Goal: Navigation & Orientation: Find specific page/section

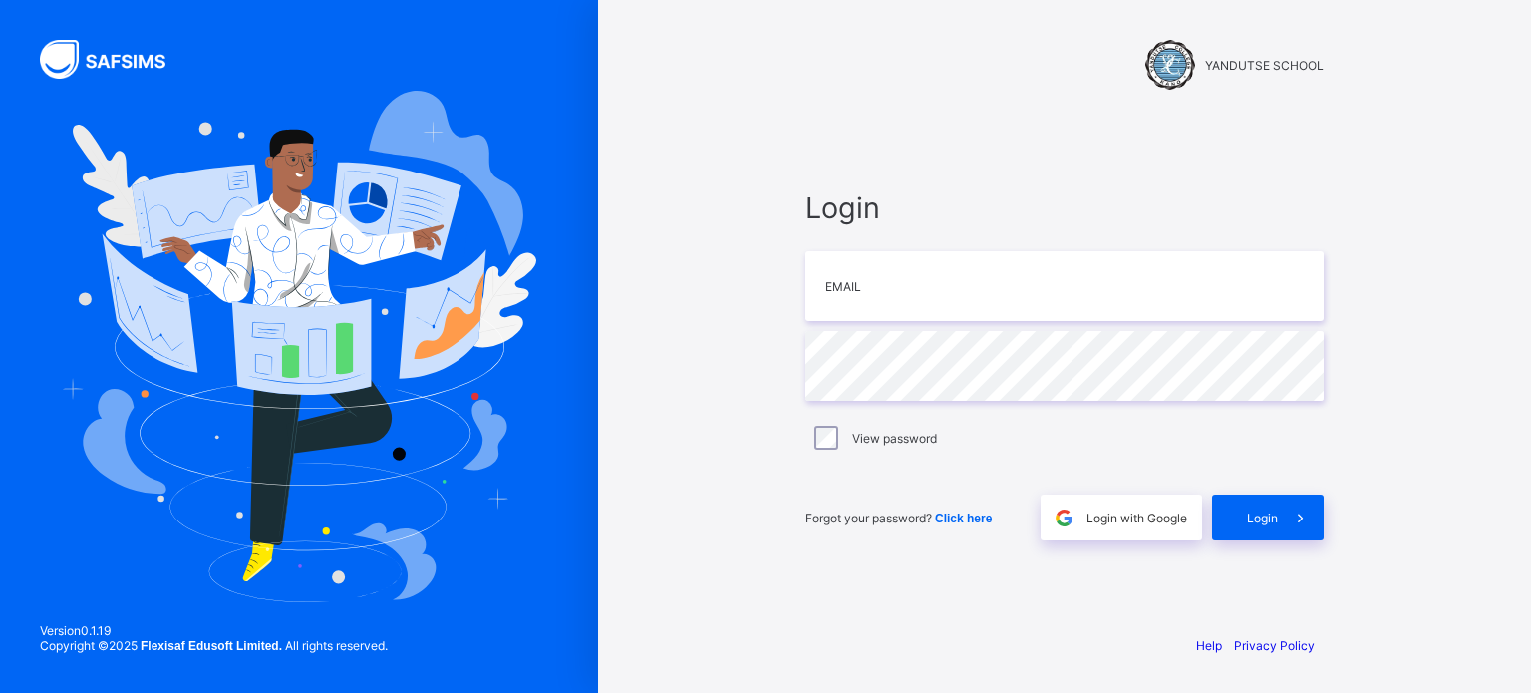
type input "**********"
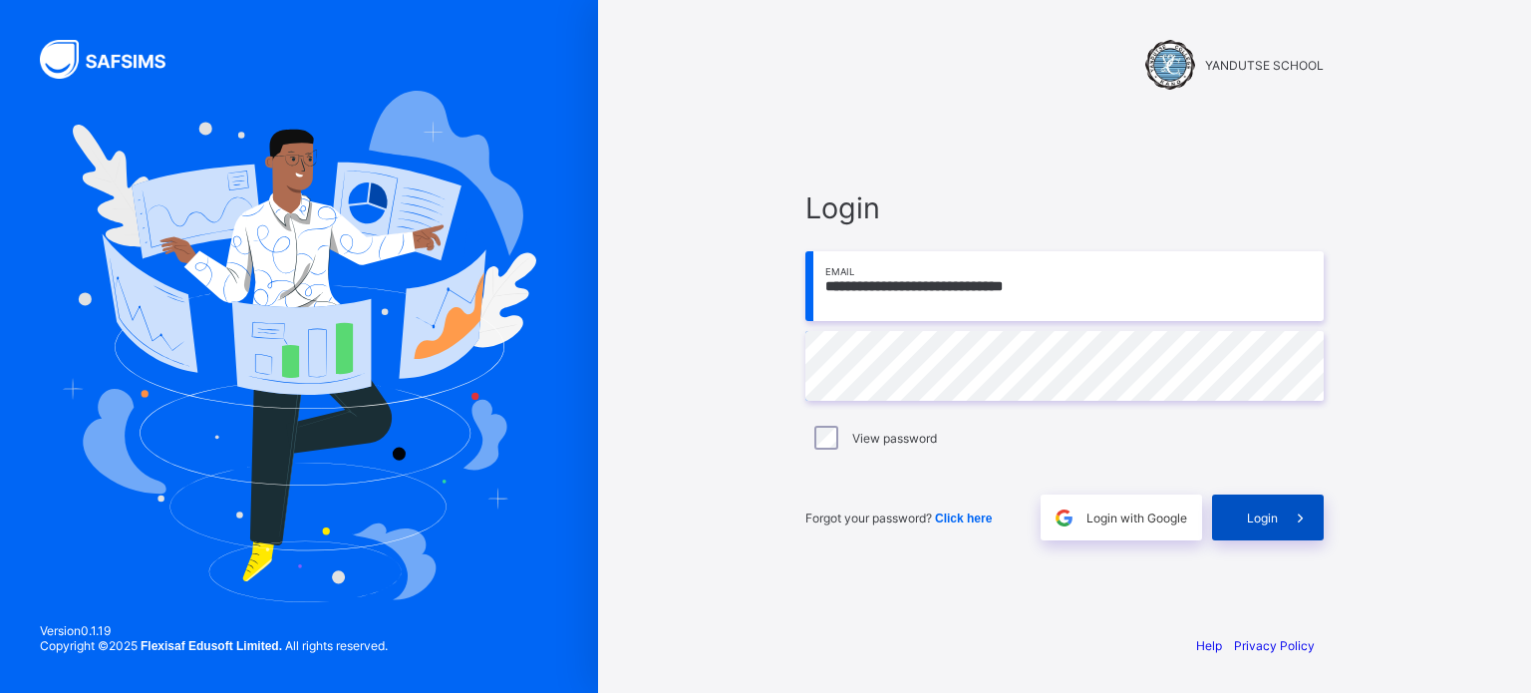
click at [1269, 514] on span "Login" at bounding box center [1262, 517] width 31 height 15
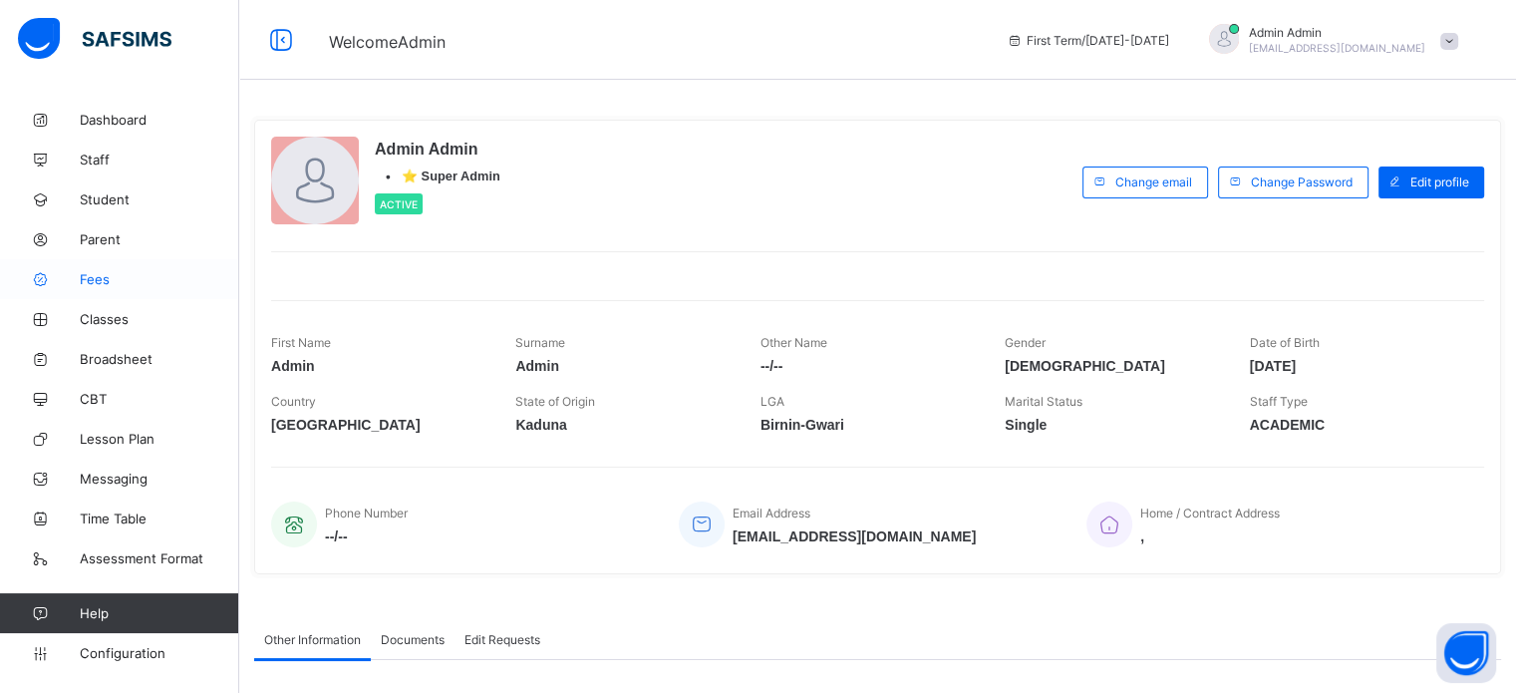
click at [104, 279] on span "Fees" at bounding box center [159, 279] width 159 height 16
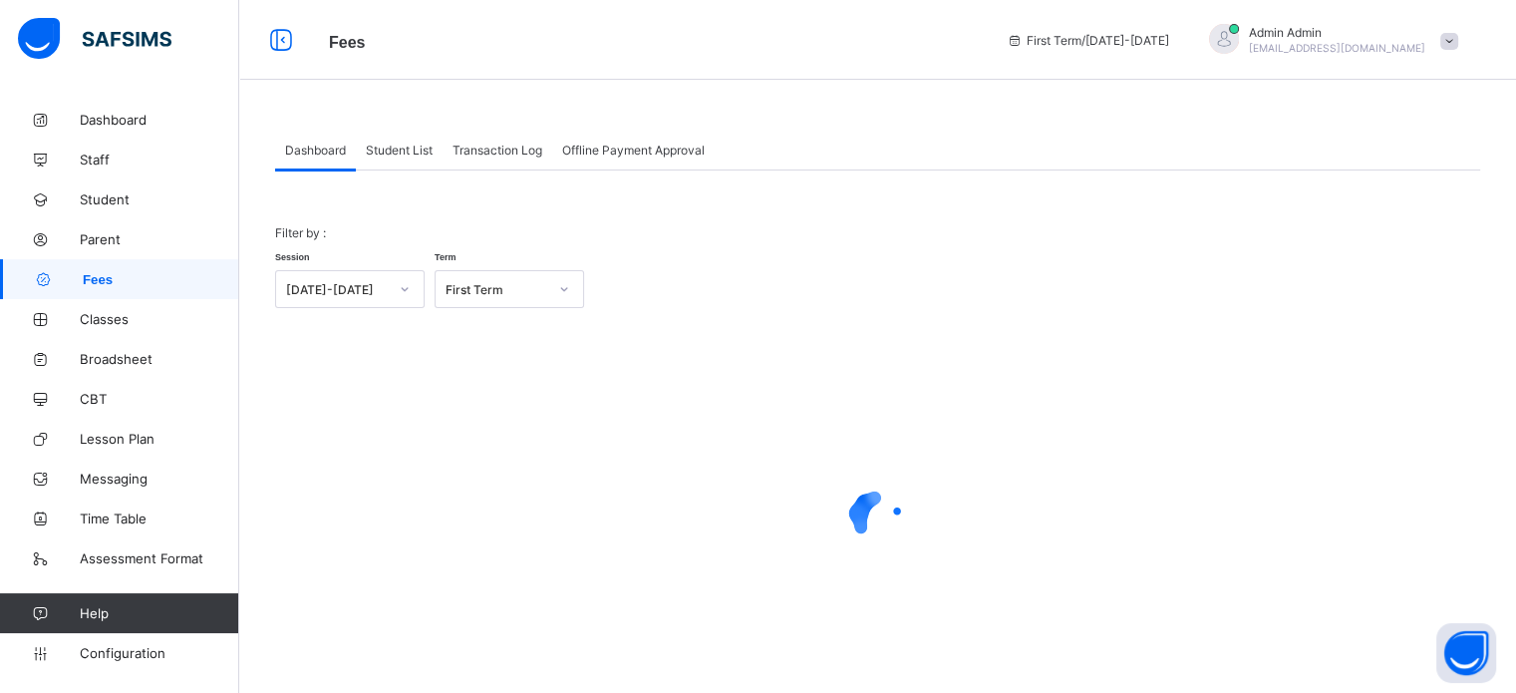
click at [415, 143] on span "Student List" at bounding box center [399, 150] width 67 height 15
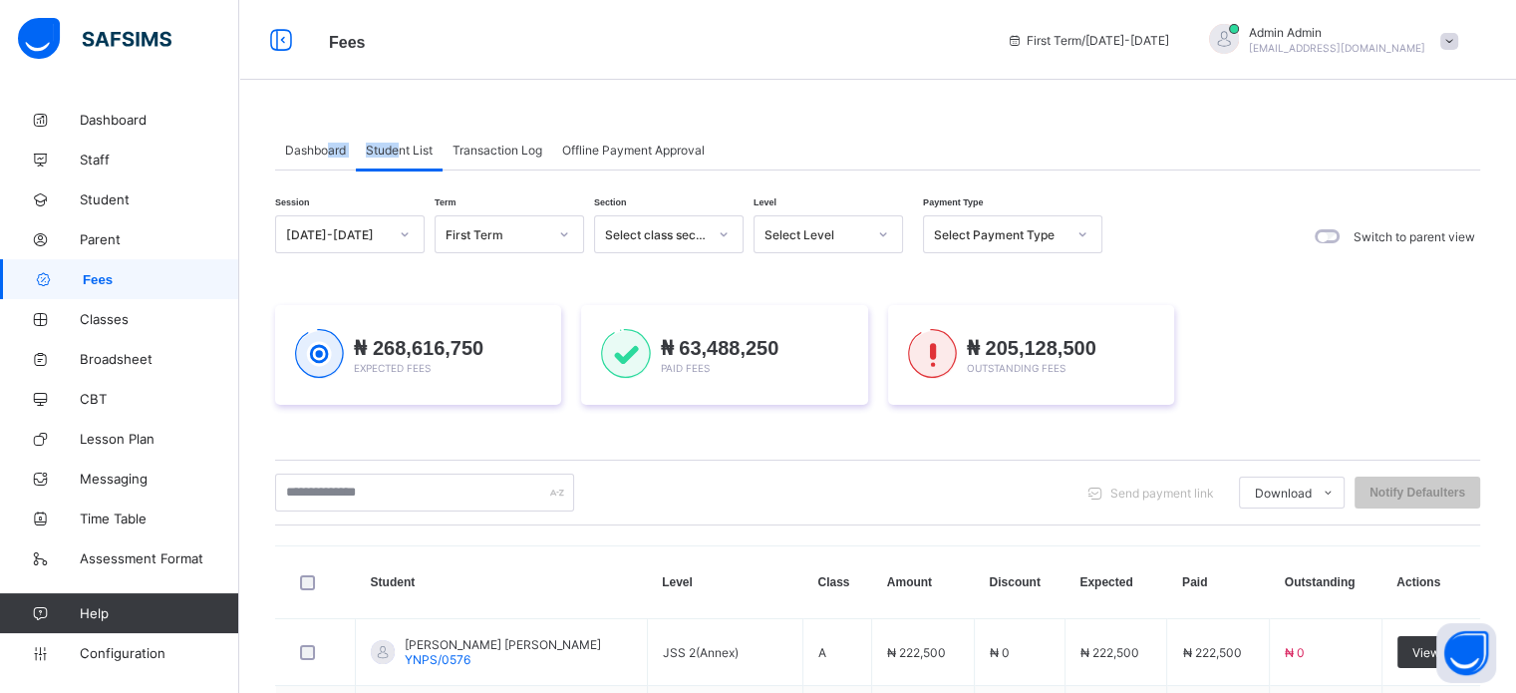
drag, startPoint x: 327, startPoint y: 150, endPoint x: 400, endPoint y: 154, distance: 72.9
click at [400, 154] on div "Dashboard Student List Transaction Log Offline Payment Approval" at bounding box center [877, 150] width 1205 height 41
click at [400, 154] on span "Student List" at bounding box center [399, 150] width 67 height 15
click at [94, 155] on span "Staff" at bounding box center [159, 159] width 159 height 16
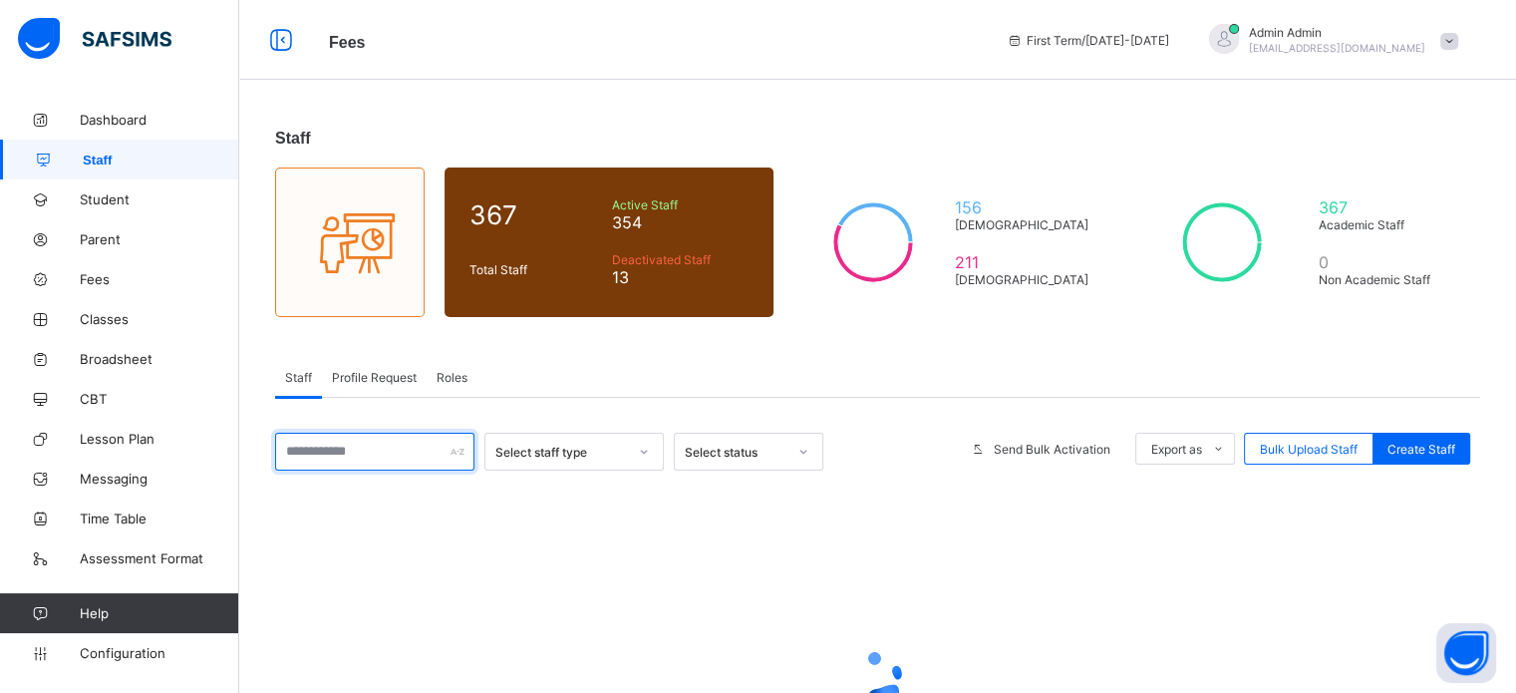
click at [361, 453] on input "text" at bounding box center [374, 452] width 199 height 38
type input "*"
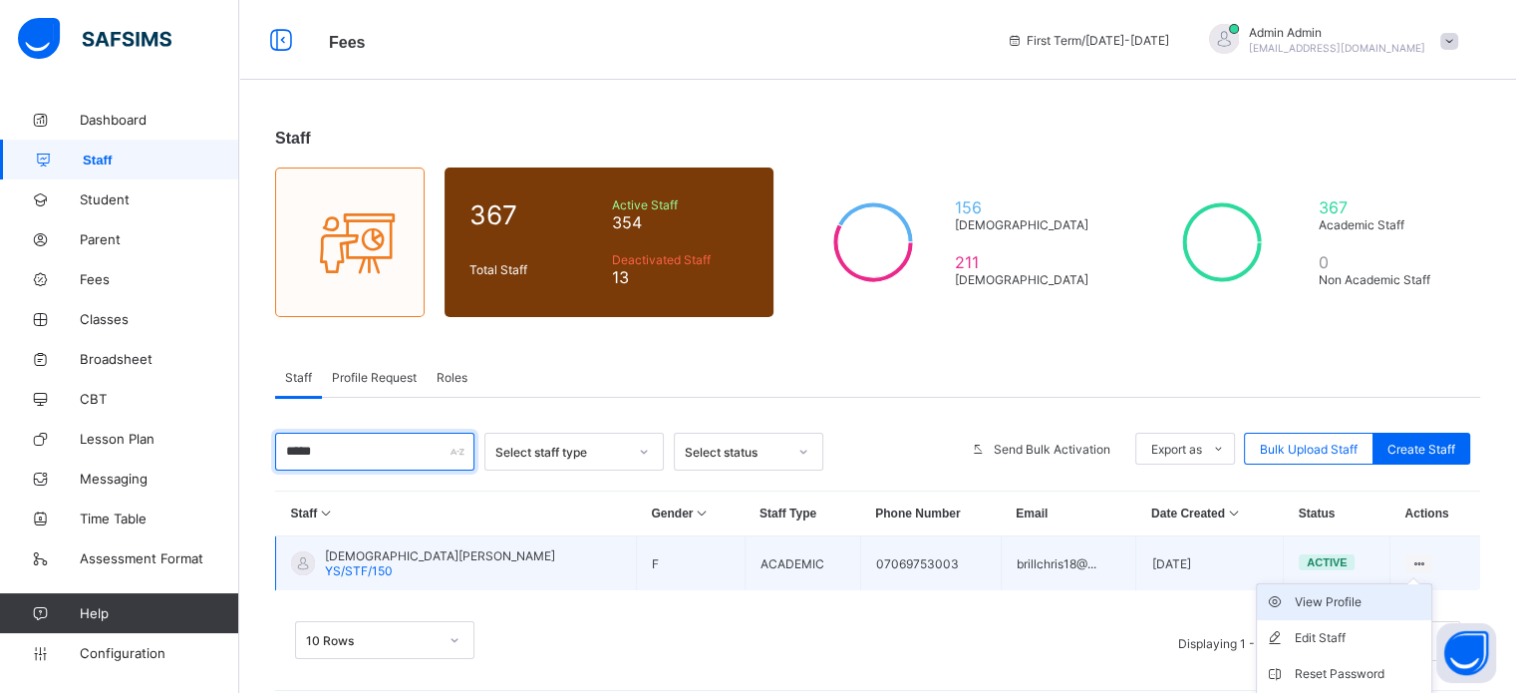
type input "*****"
click at [1374, 608] on div "View Profile" at bounding box center [1359, 602] width 129 height 20
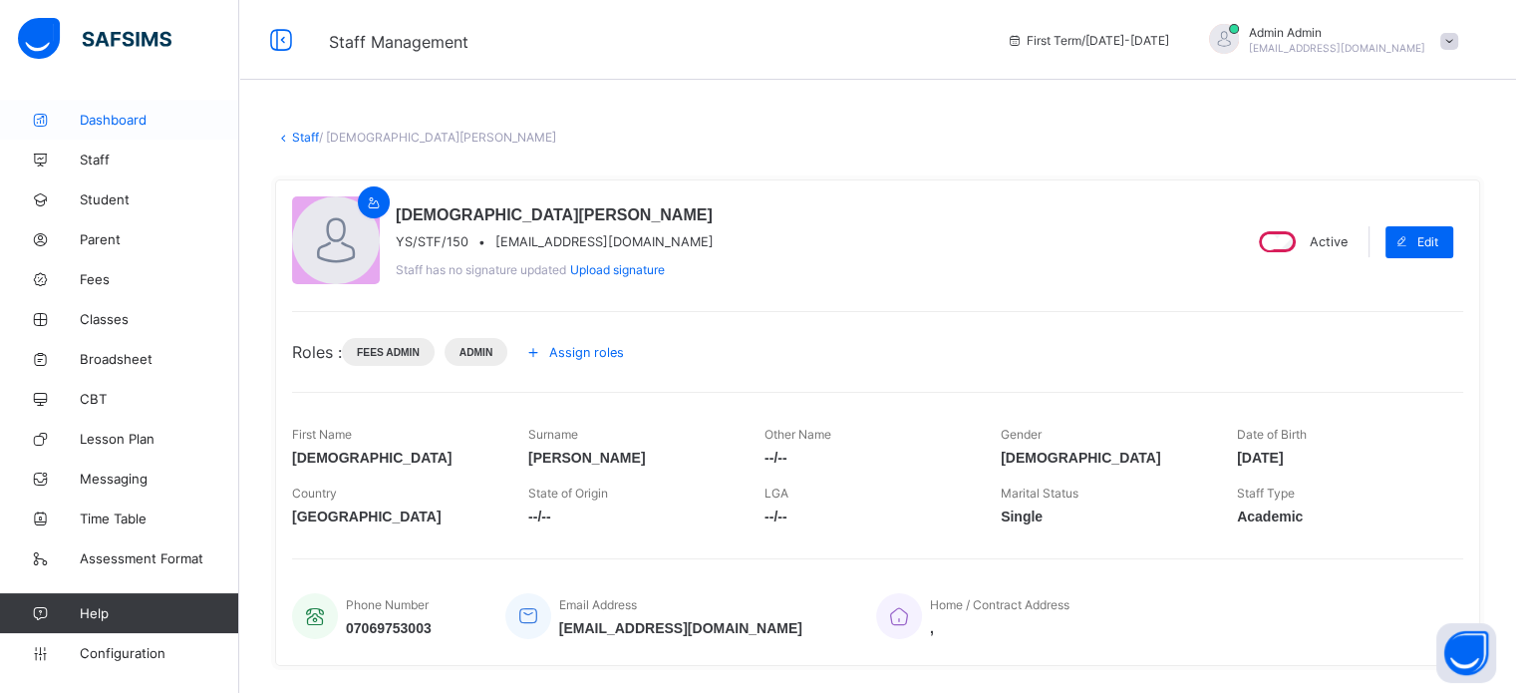
click at [111, 116] on span "Dashboard" at bounding box center [159, 120] width 159 height 16
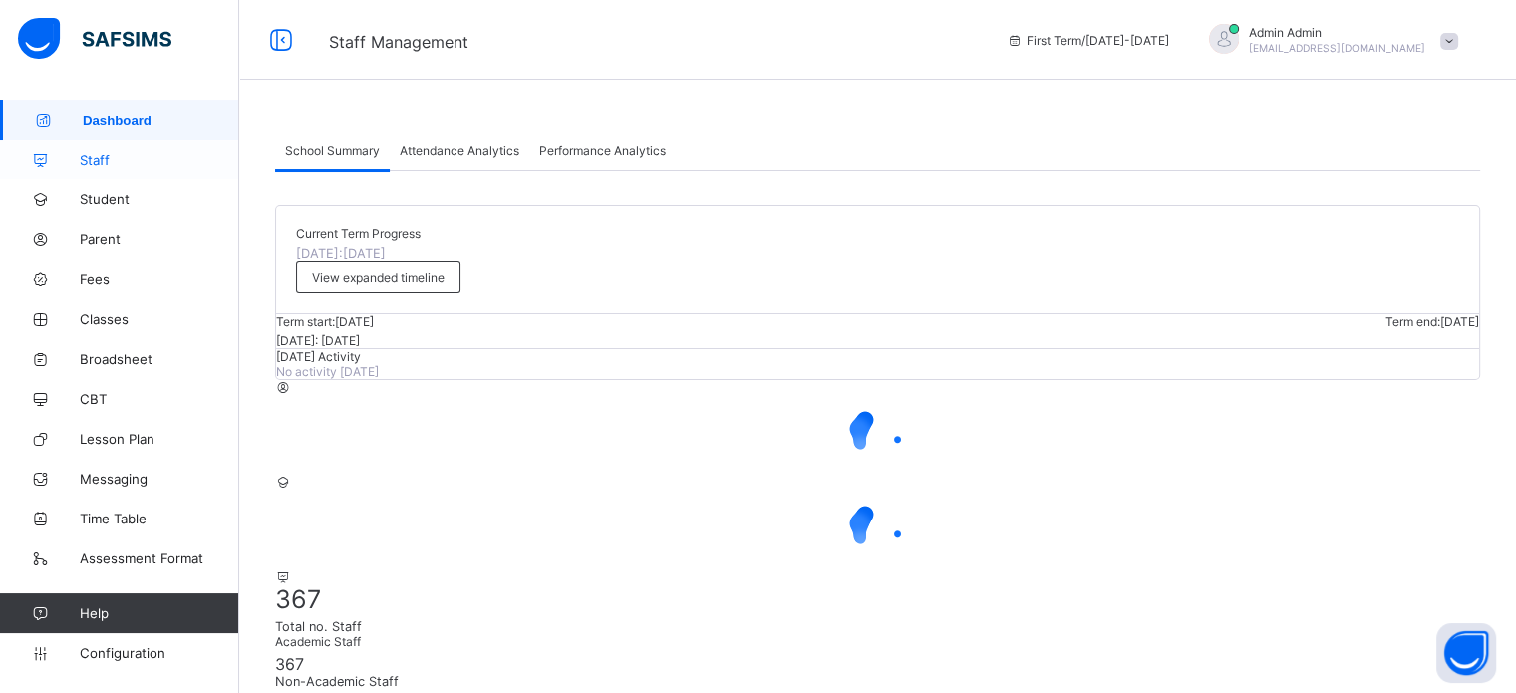
click at [104, 156] on span "Staff" at bounding box center [159, 159] width 159 height 16
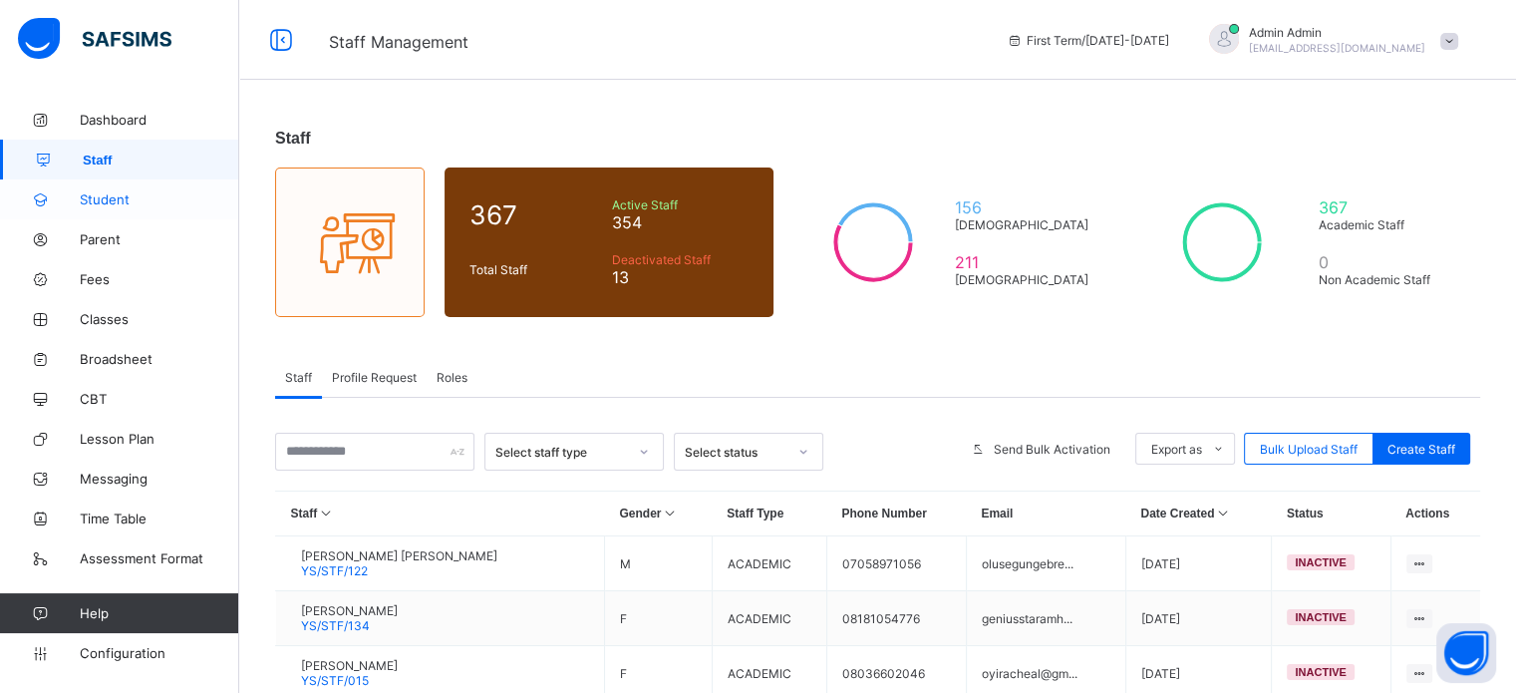
click at [106, 202] on span "Student" at bounding box center [159, 199] width 159 height 16
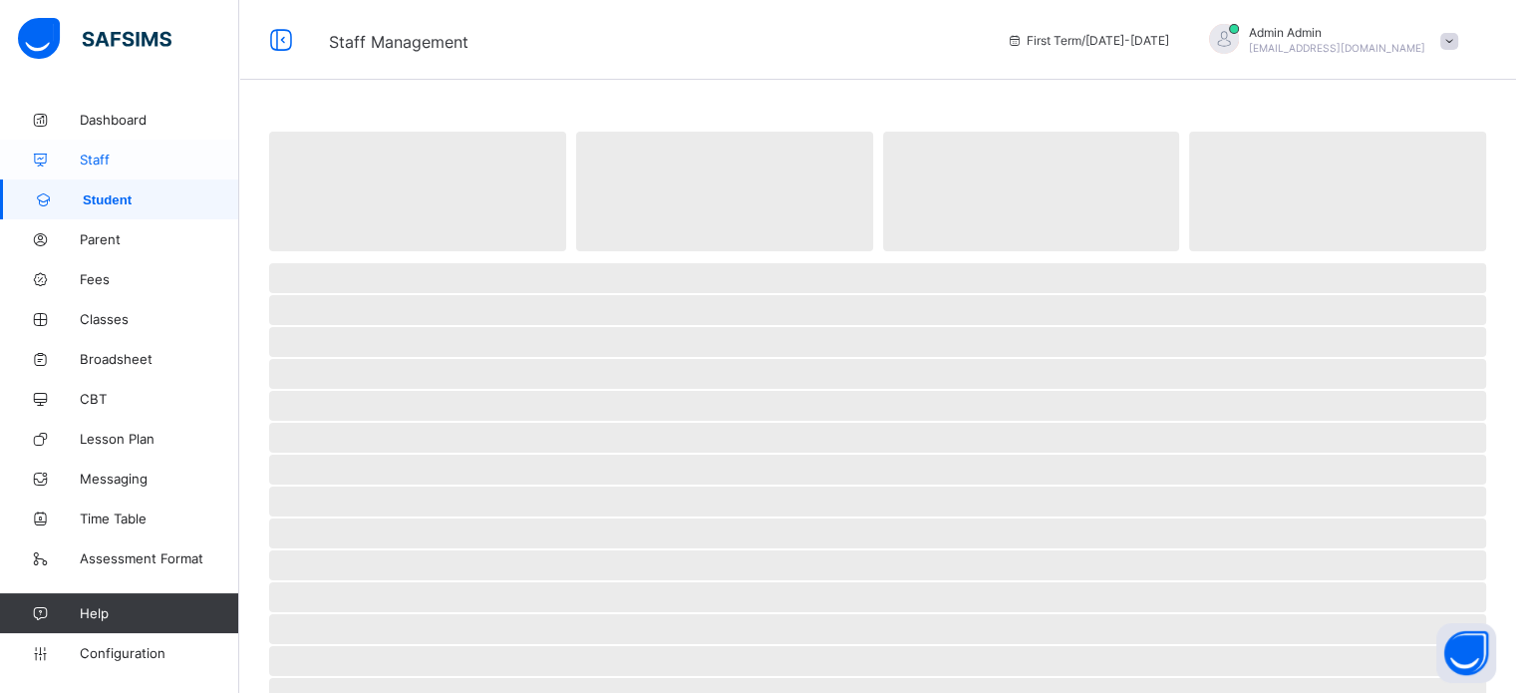
click at [100, 158] on span "Staff" at bounding box center [159, 159] width 159 height 16
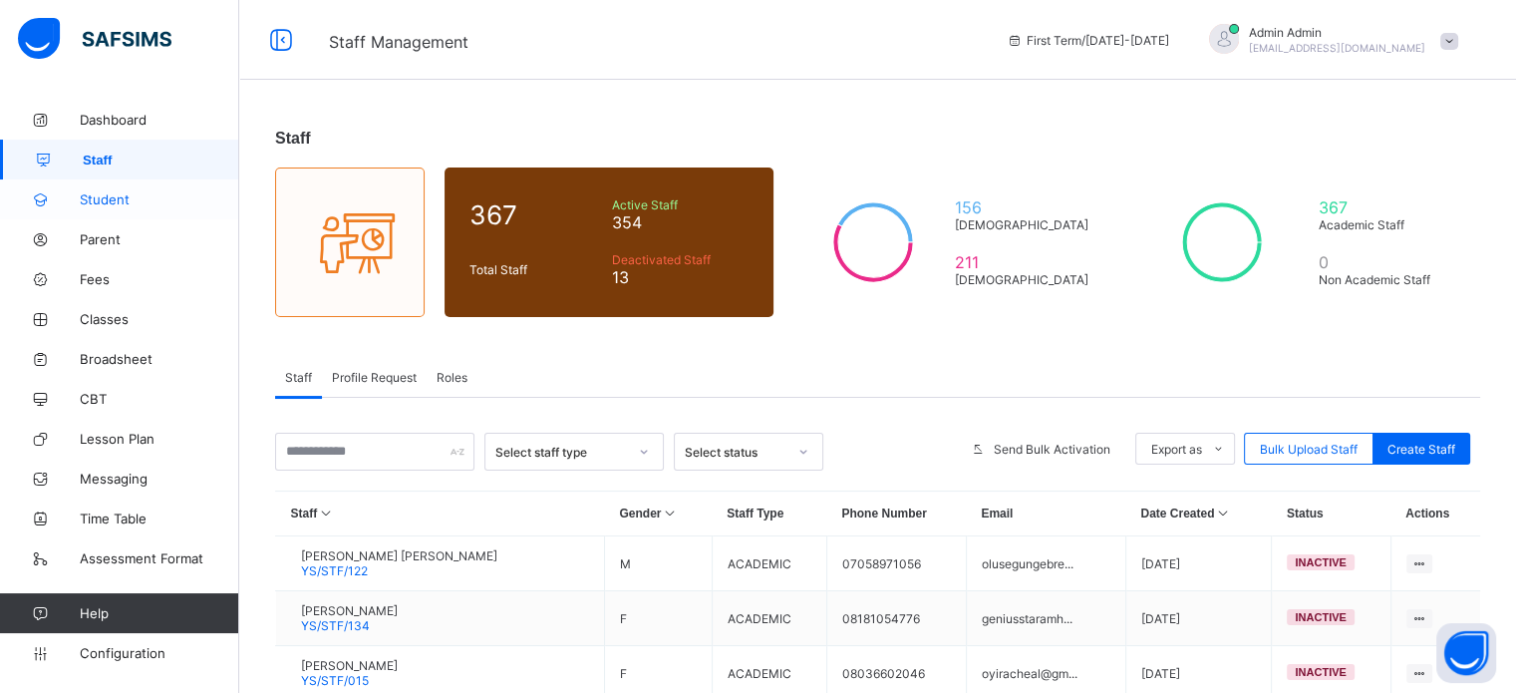
click at [96, 198] on span "Student" at bounding box center [159, 199] width 159 height 16
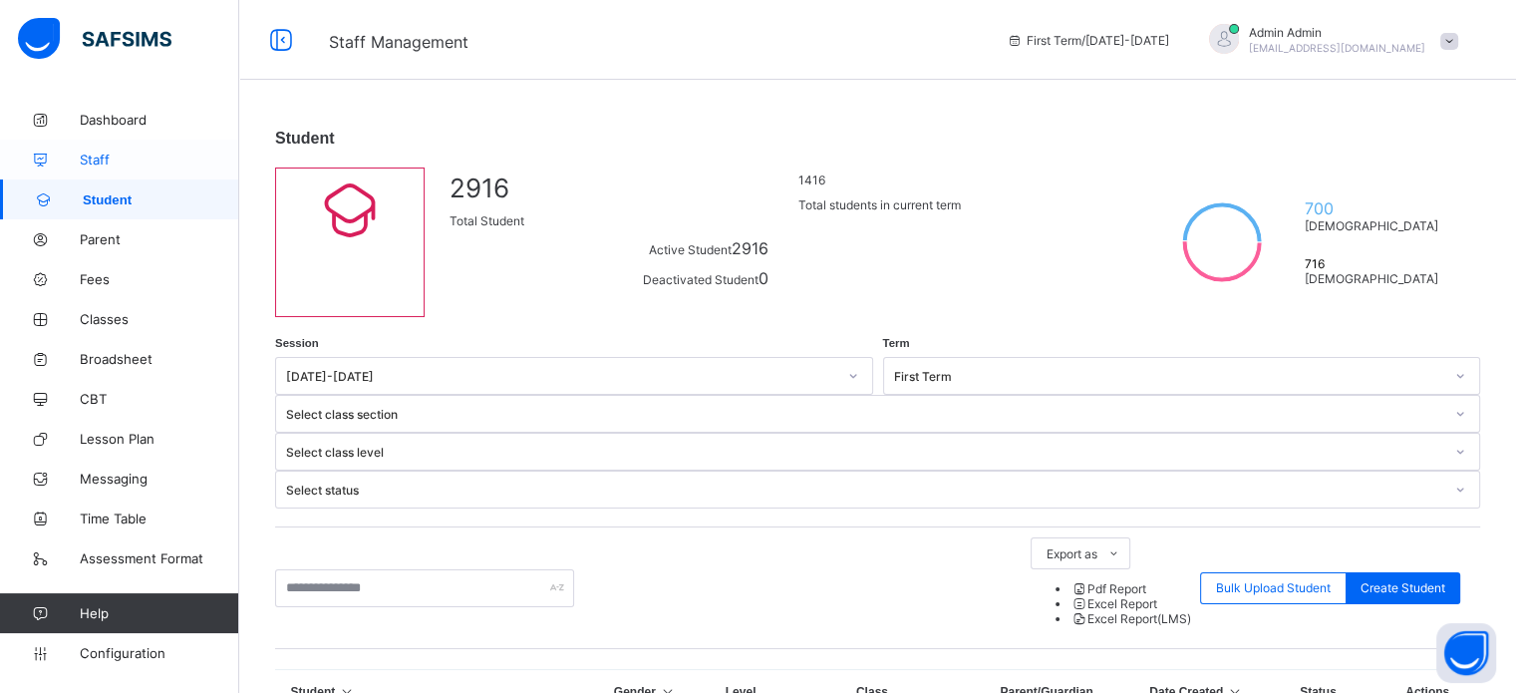
click at [115, 150] on link "Staff" at bounding box center [119, 160] width 239 height 40
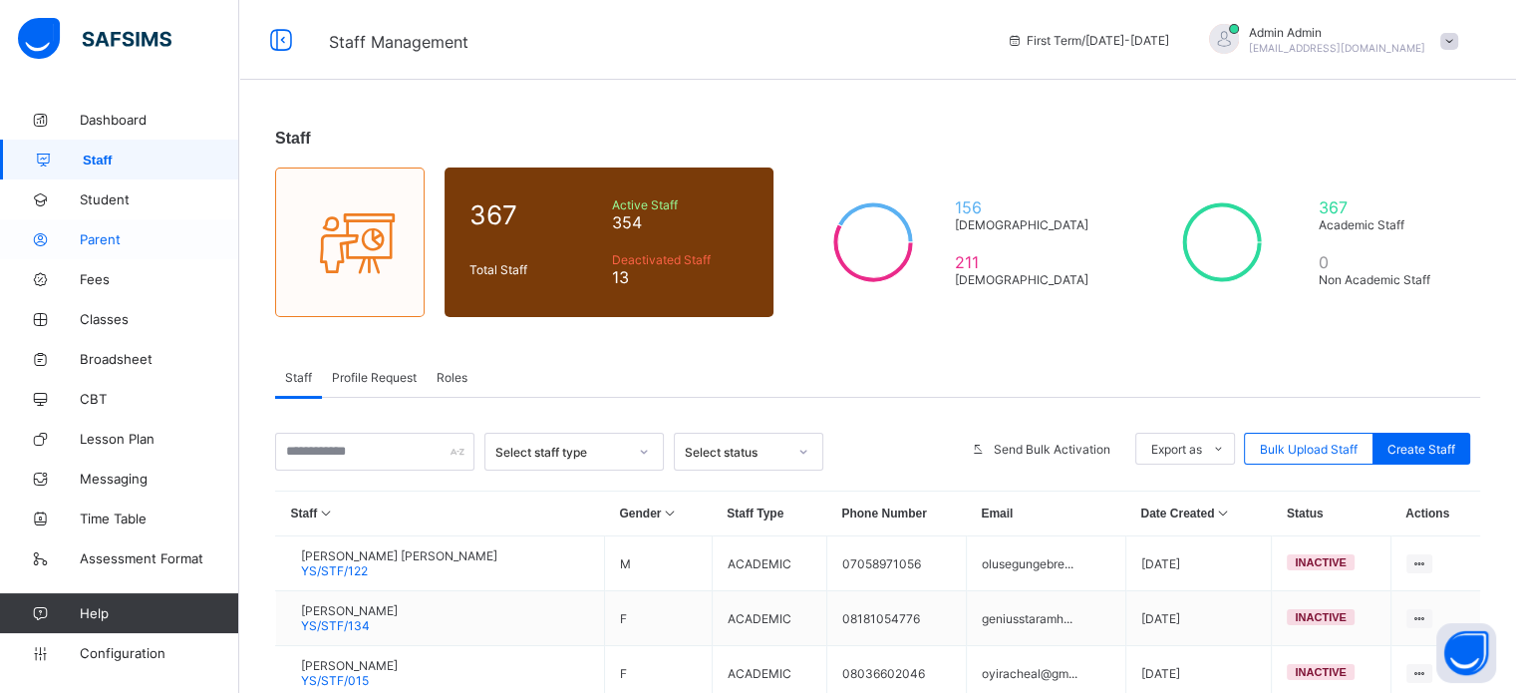
click at [104, 246] on span "Parent" at bounding box center [159, 239] width 159 height 16
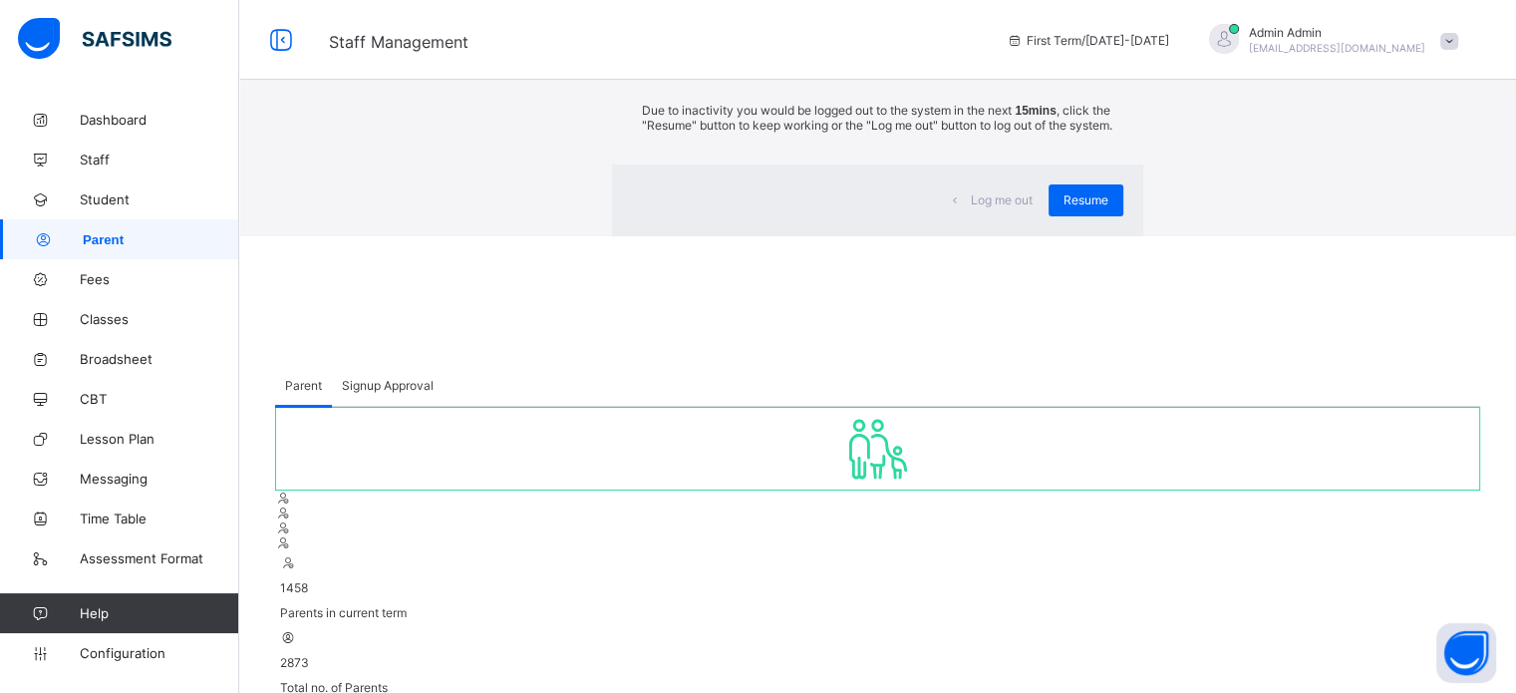
click at [1106, 52] on div "×" at bounding box center [1114, 36] width 16 height 32
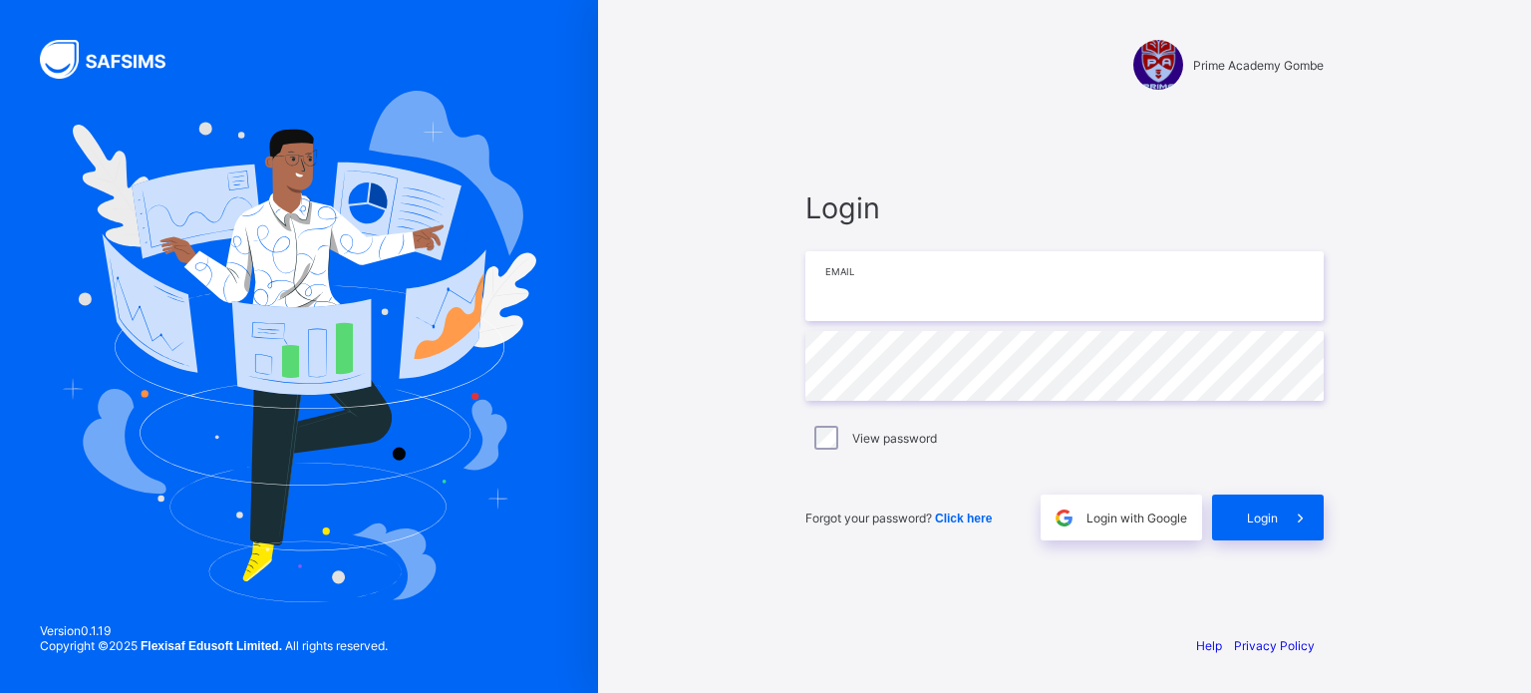
click at [917, 302] on input "email" at bounding box center [1064, 286] width 518 height 70
click at [1120, 507] on div "Login with Google" at bounding box center [1121, 517] width 161 height 46
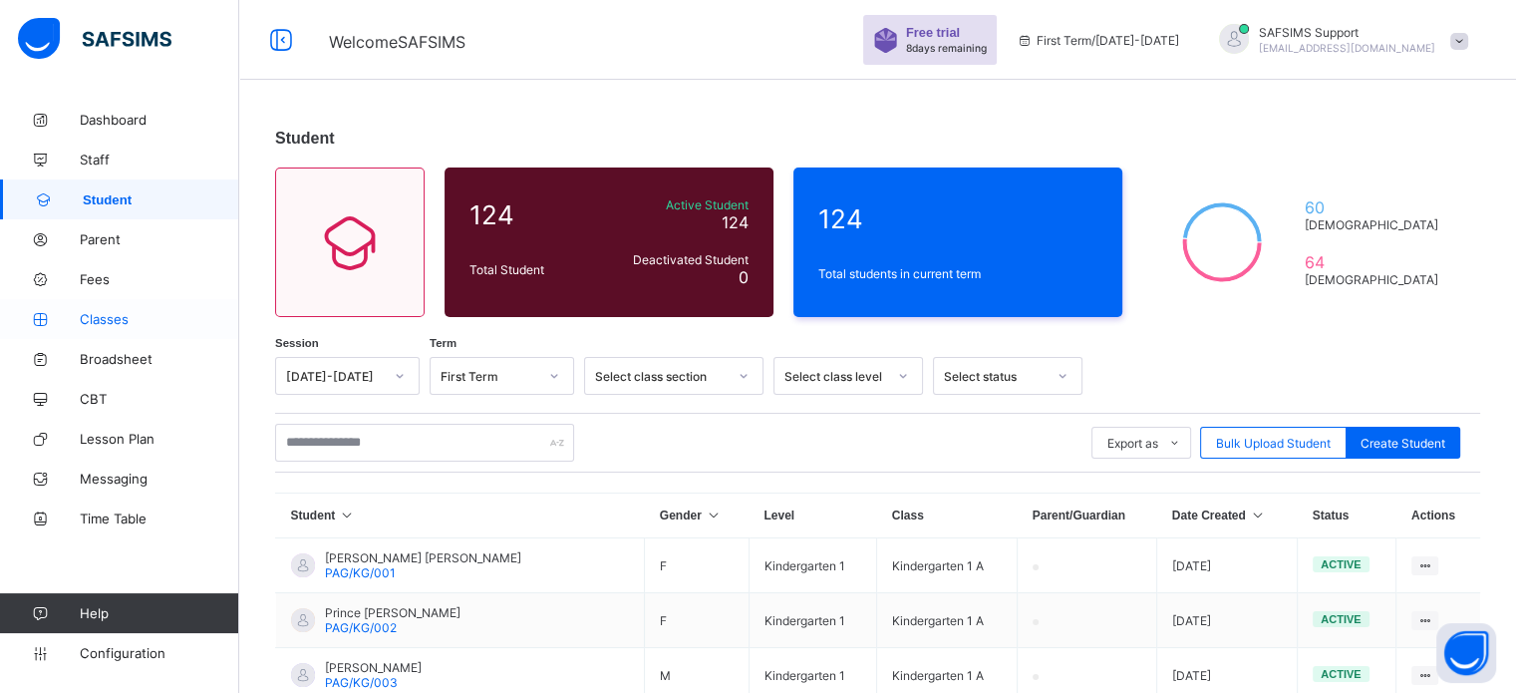
click at [108, 322] on span "Classes" at bounding box center [159, 319] width 159 height 16
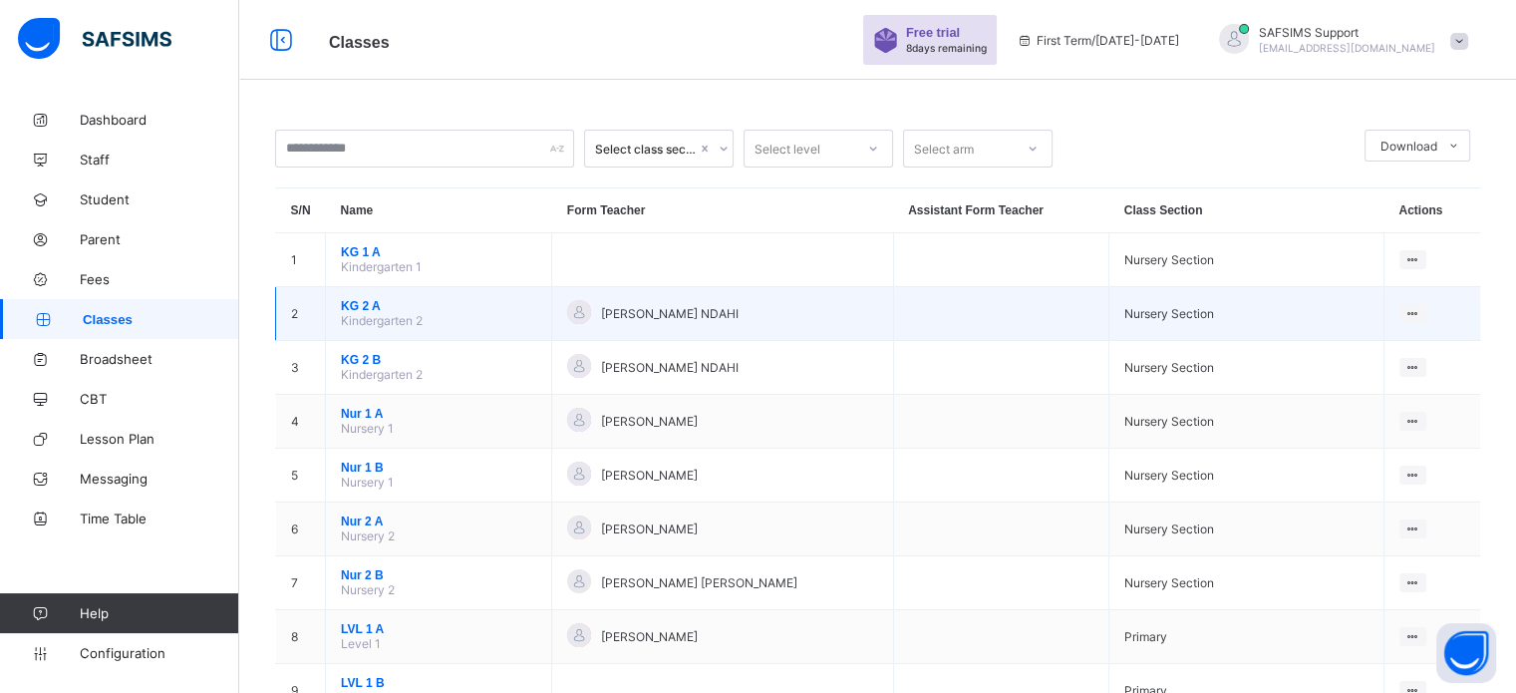
click at [358, 310] on span "KG 2 A" at bounding box center [438, 306] width 195 height 14
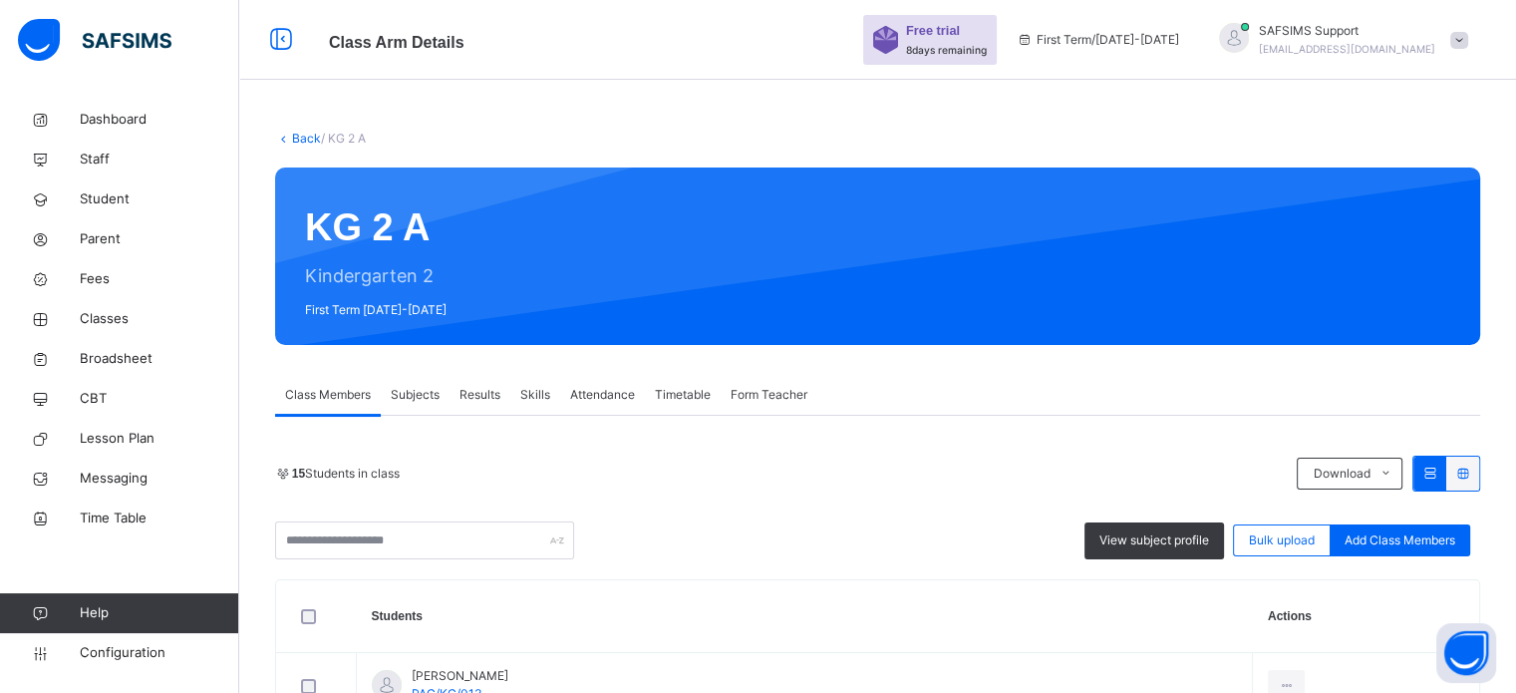
click at [305, 133] on link "Back" at bounding box center [306, 138] width 29 height 15
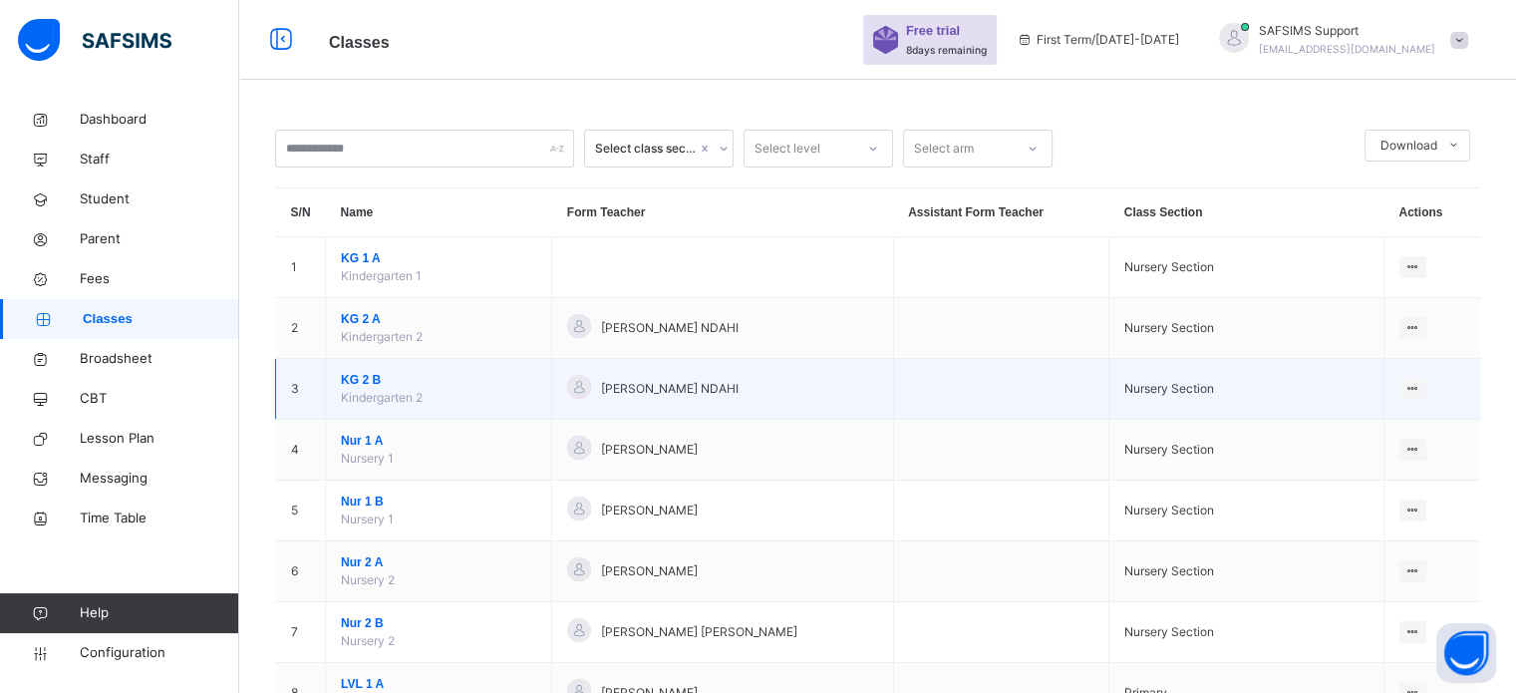
click at [360, 382] on span "KG 2 B" at bounding box center [438, 380] width 195 height 18
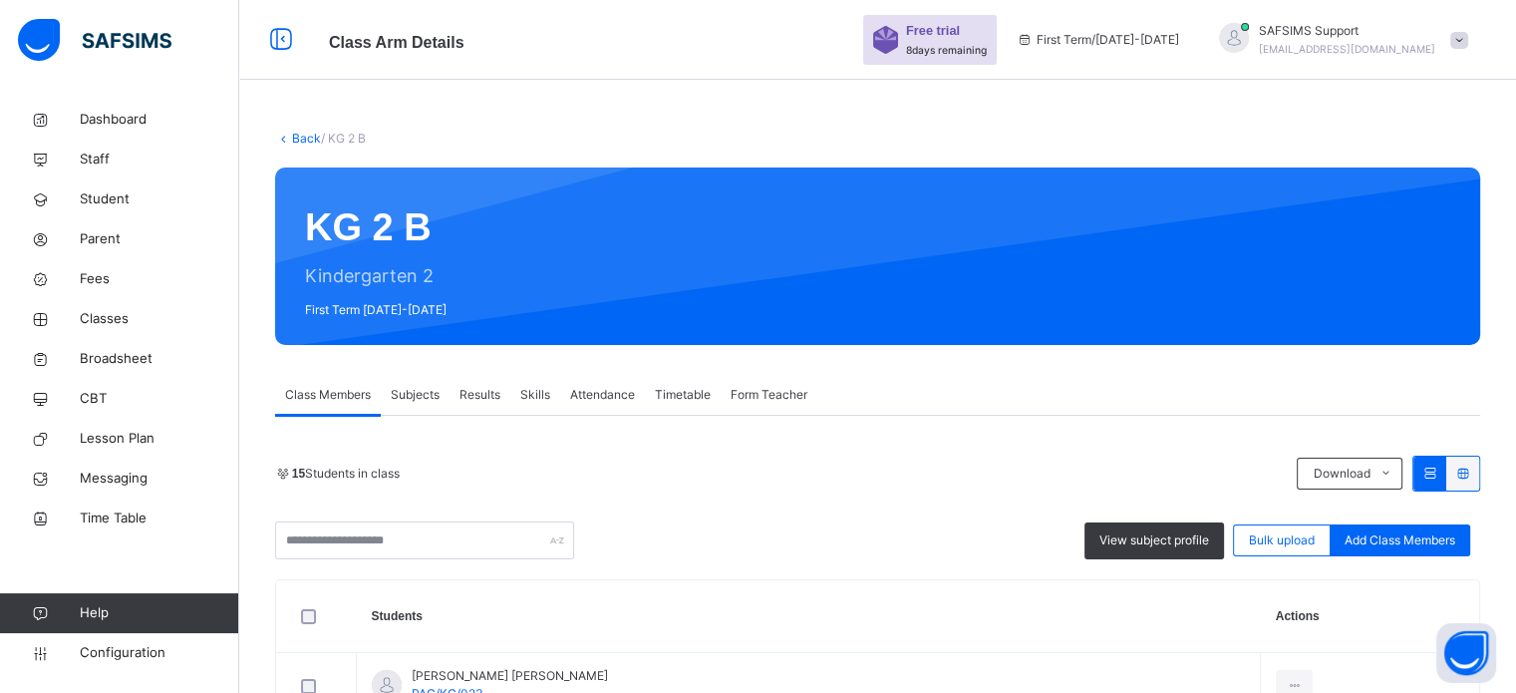
click at [292, 141] on link "Back" at bounding box center [306, 138] width 29 height 15
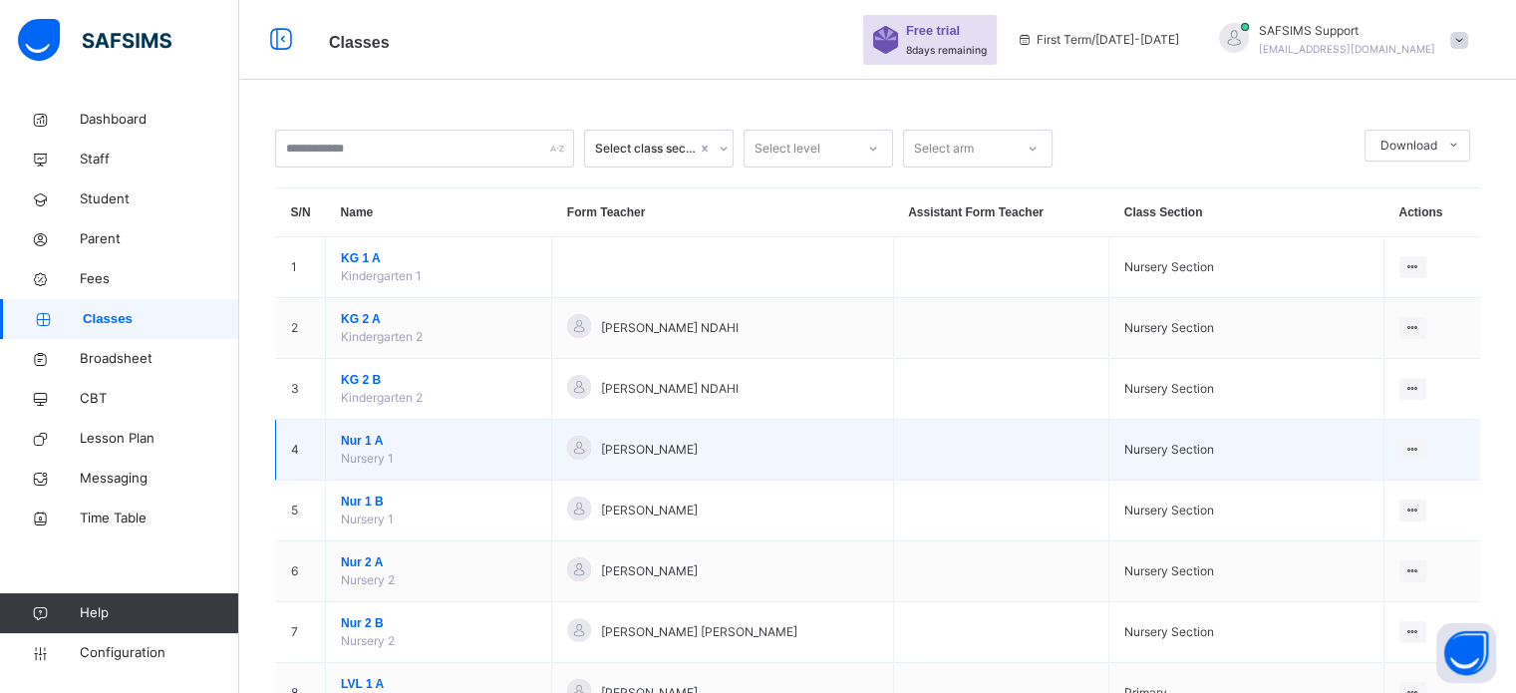
click at [363, 446] on span "Nur 1 A" at bounding box center [438, 441] width 195 height 18
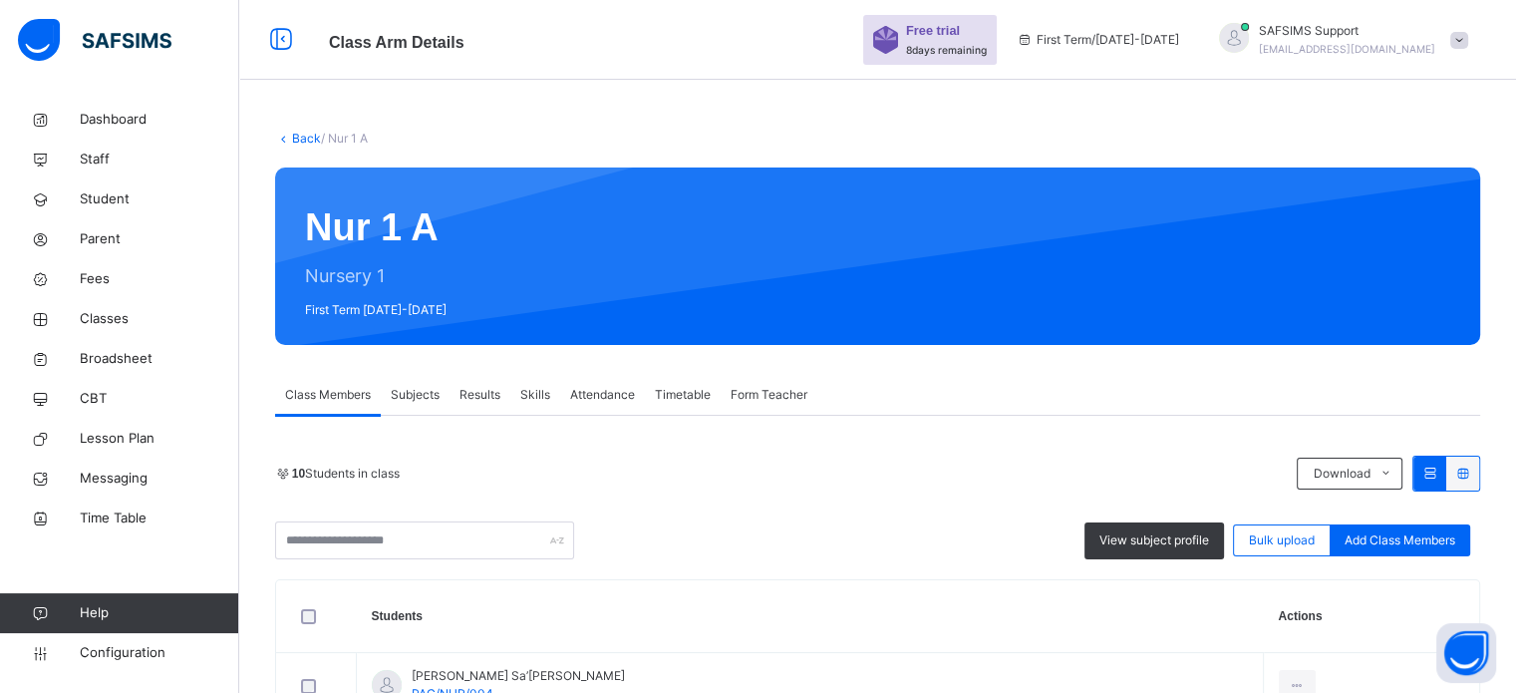
click at [296, 130] on div "Back / Nur 1 A" at bounding box center [877, 139] width 1205 height 18
click at [300, 137] on link "Back" at bounding box center [306, 138] width 29 height 15
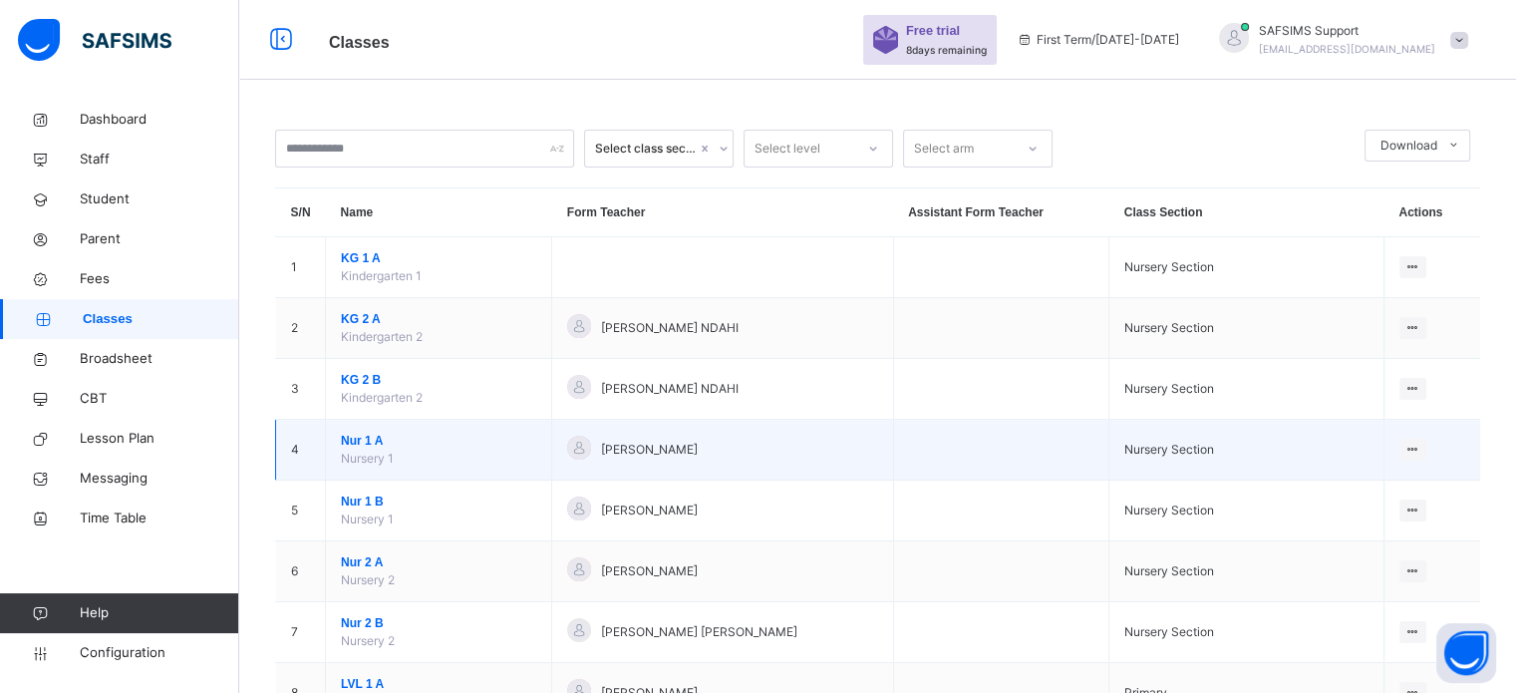
click at [367, 447] on span "Nur 1 A" at bounding box center [438, 441] width 195 height 18
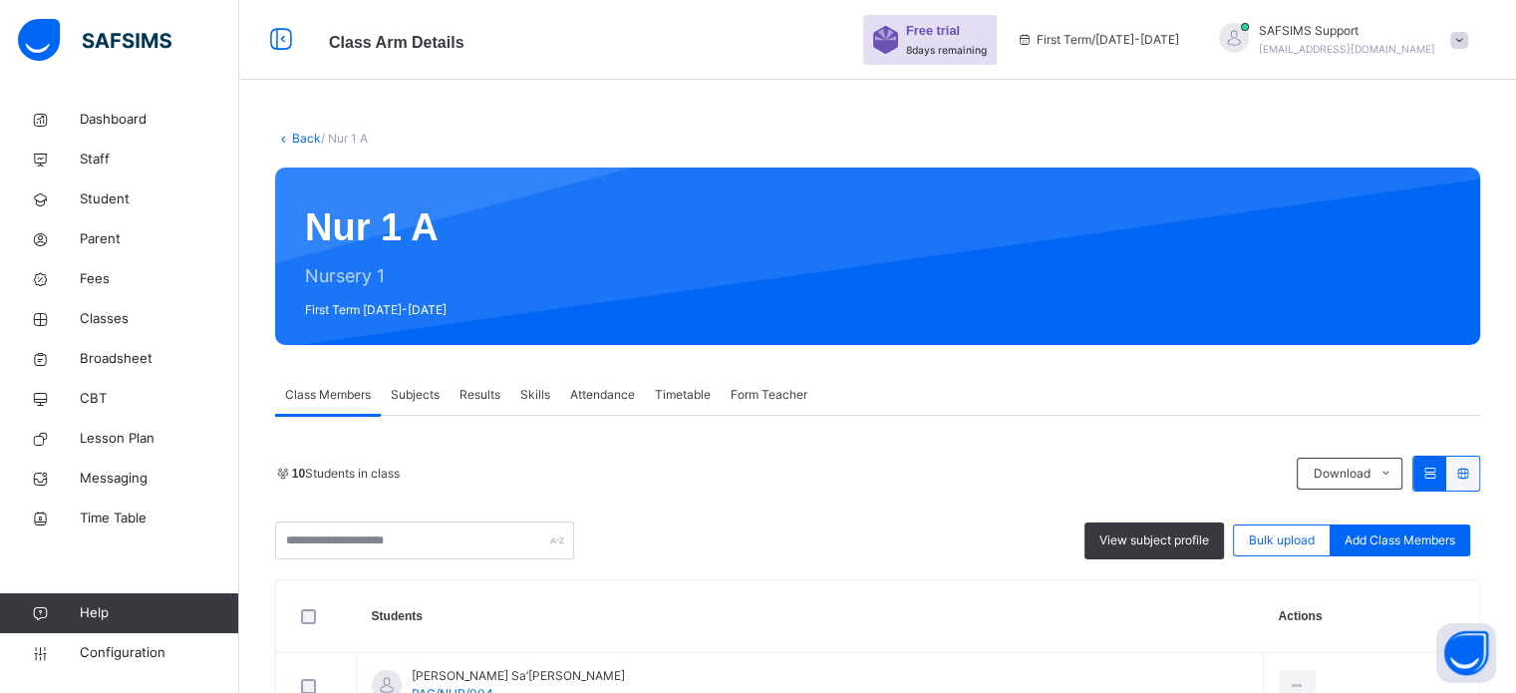
click at [303, 132] on link "Back" at bounding box center [306, 138] width 29 height 15
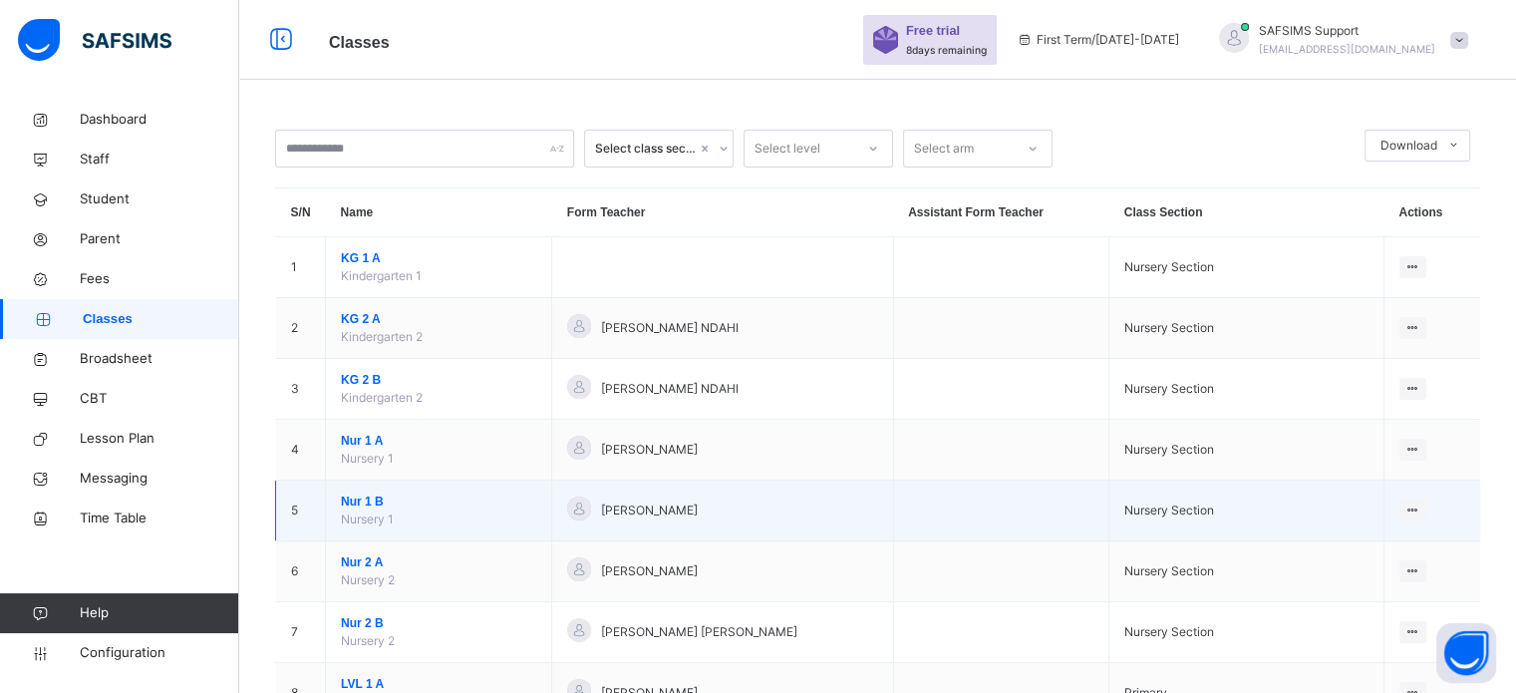
click at [377, 503] on span "Nur 1 B" at bounding box center [438, 501] width 195 height 18
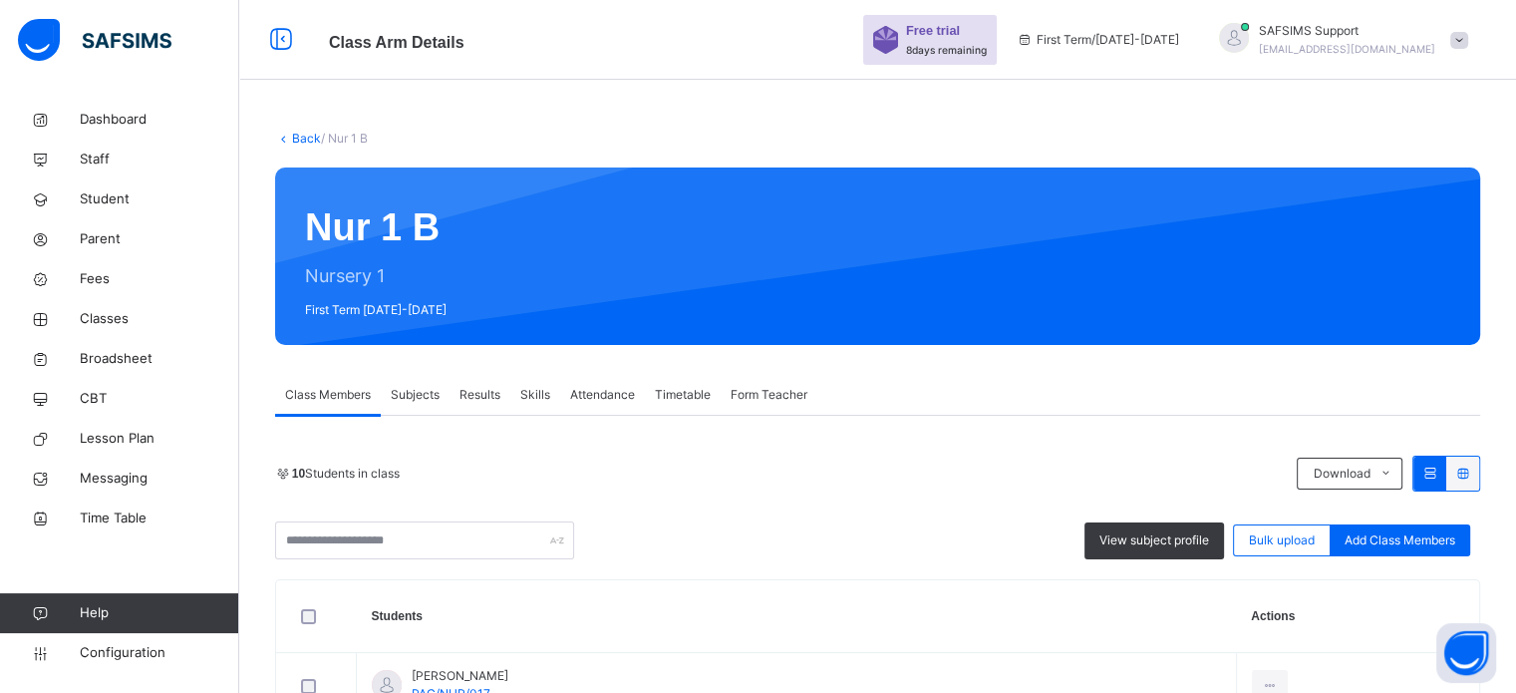
click at [306, 144] on link "Back" at bounding box center [306, 138] width 29 height 15
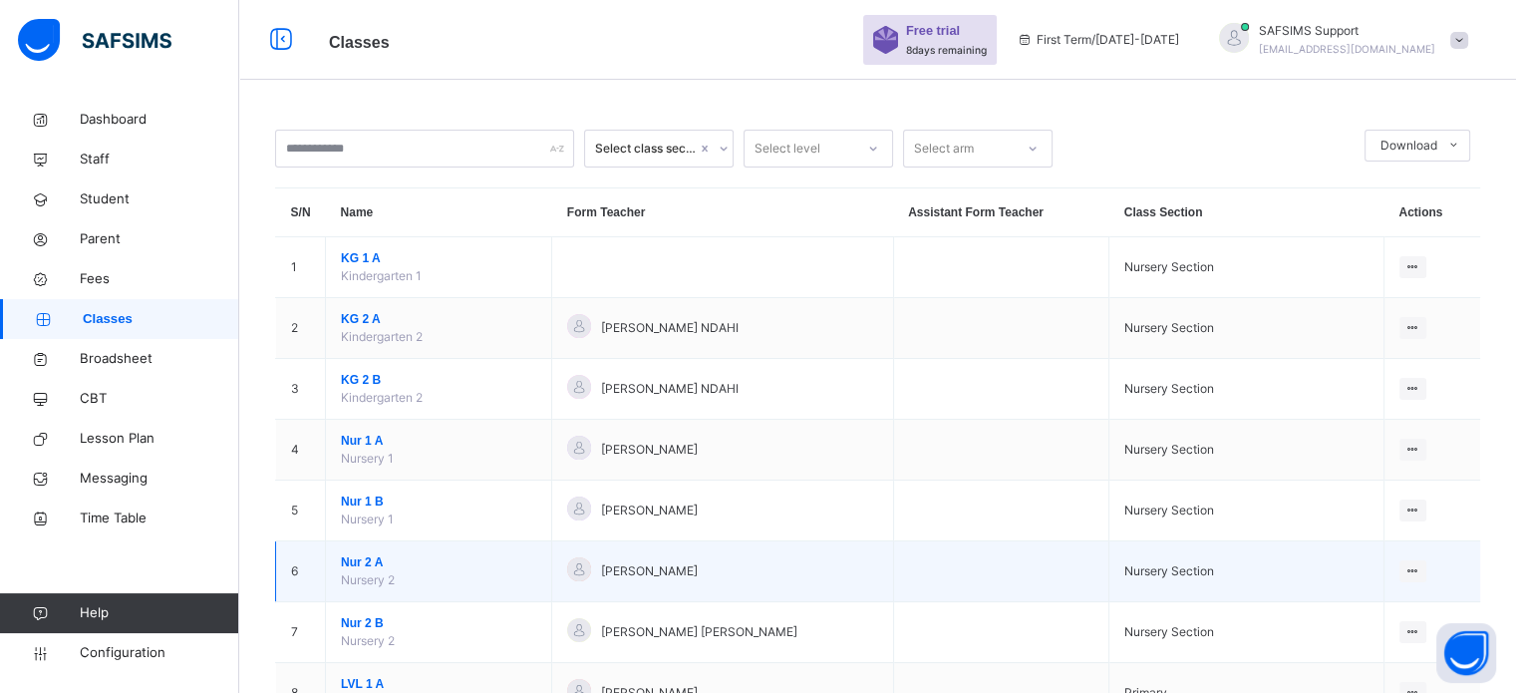
click at [355, 561] on span "Nur 2 A" at bounding box center [438, 562] width 195 height 18
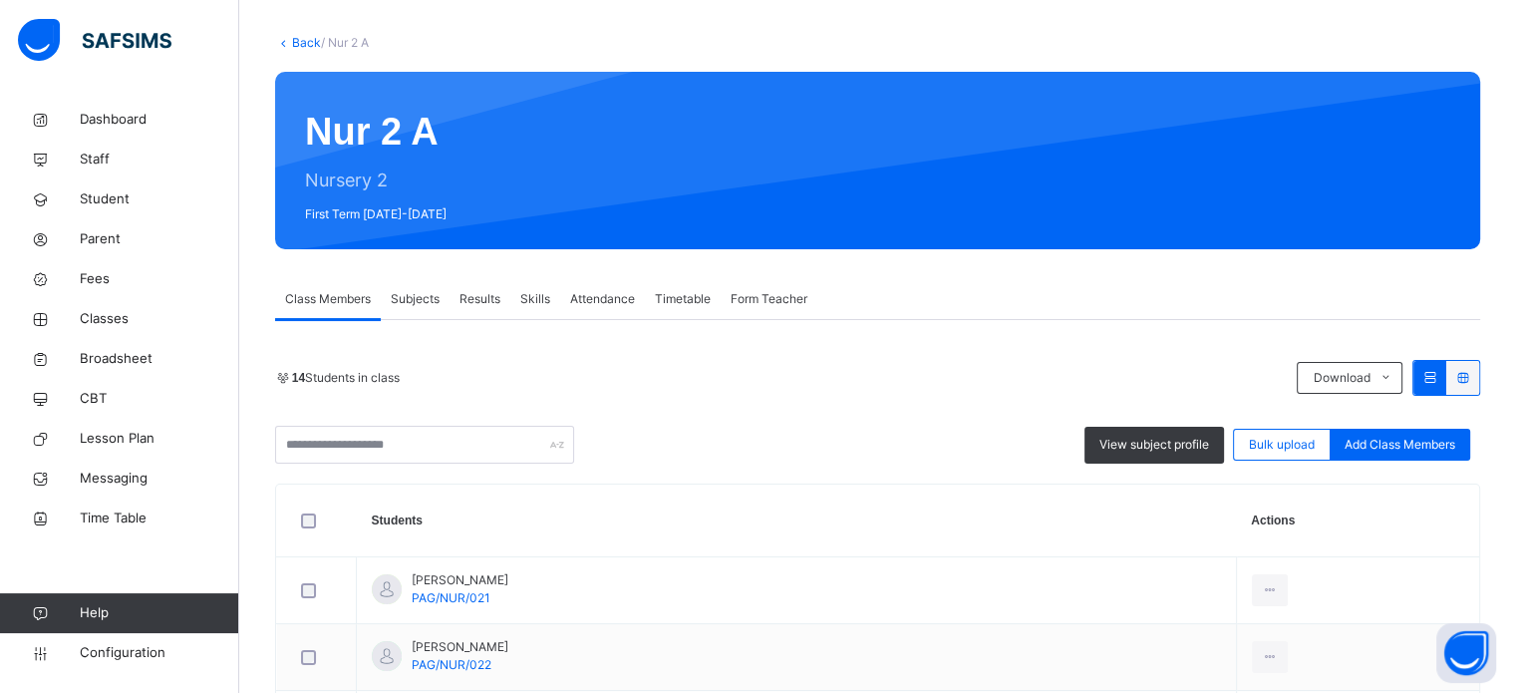
scroll to position [4, 0]
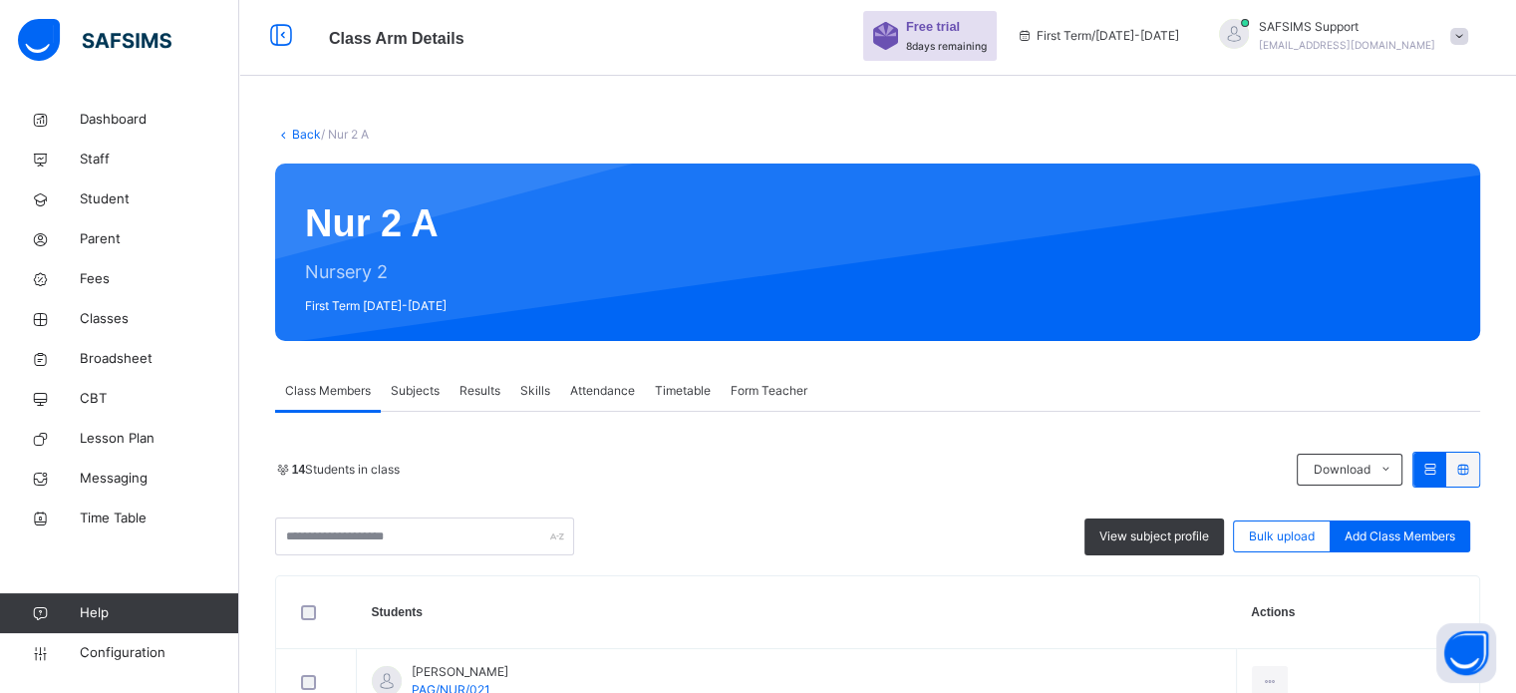
click at [303, 137] on link "Back" at bounding box center [306, 134] width 29 height 15
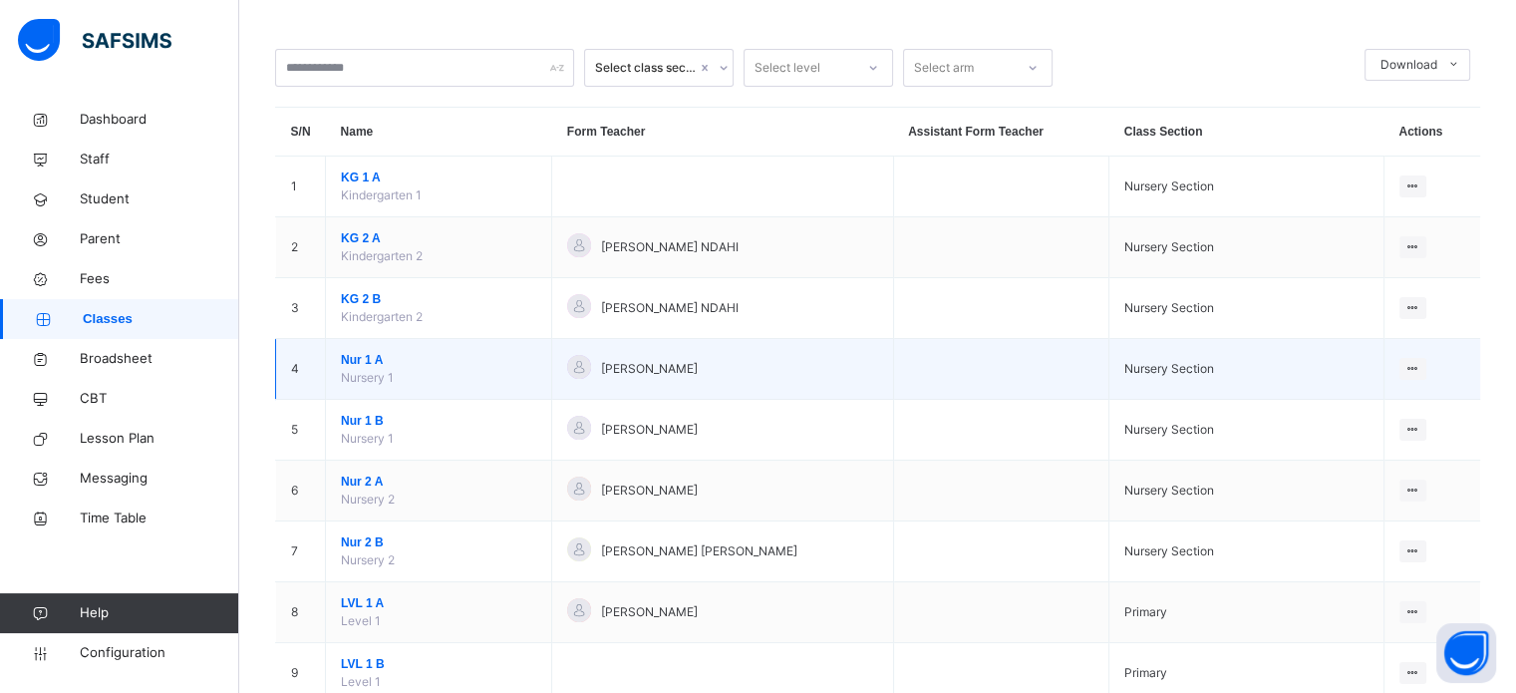
scroll to position [199, 0]
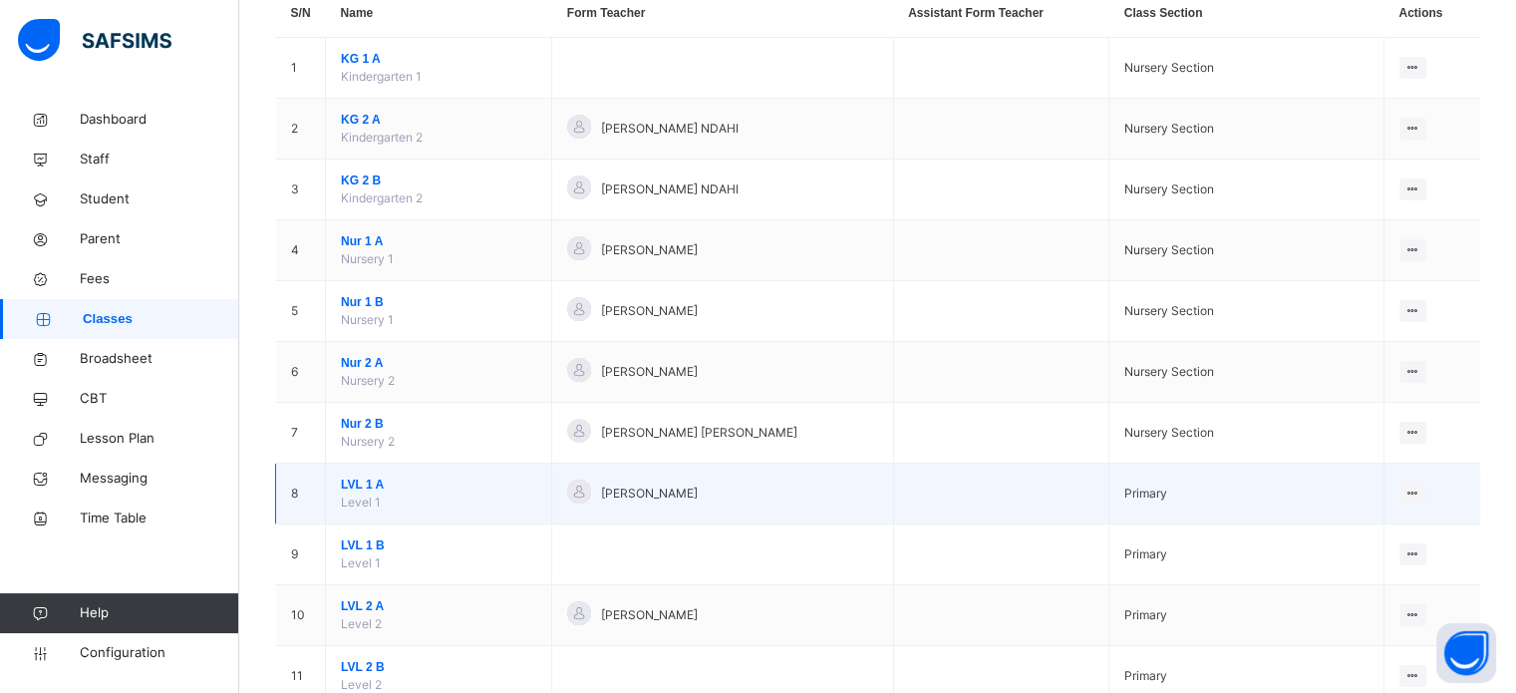
click at [359, 482] on span "LVL 1 A" at bounding box center [438, 484] width 195 height 18
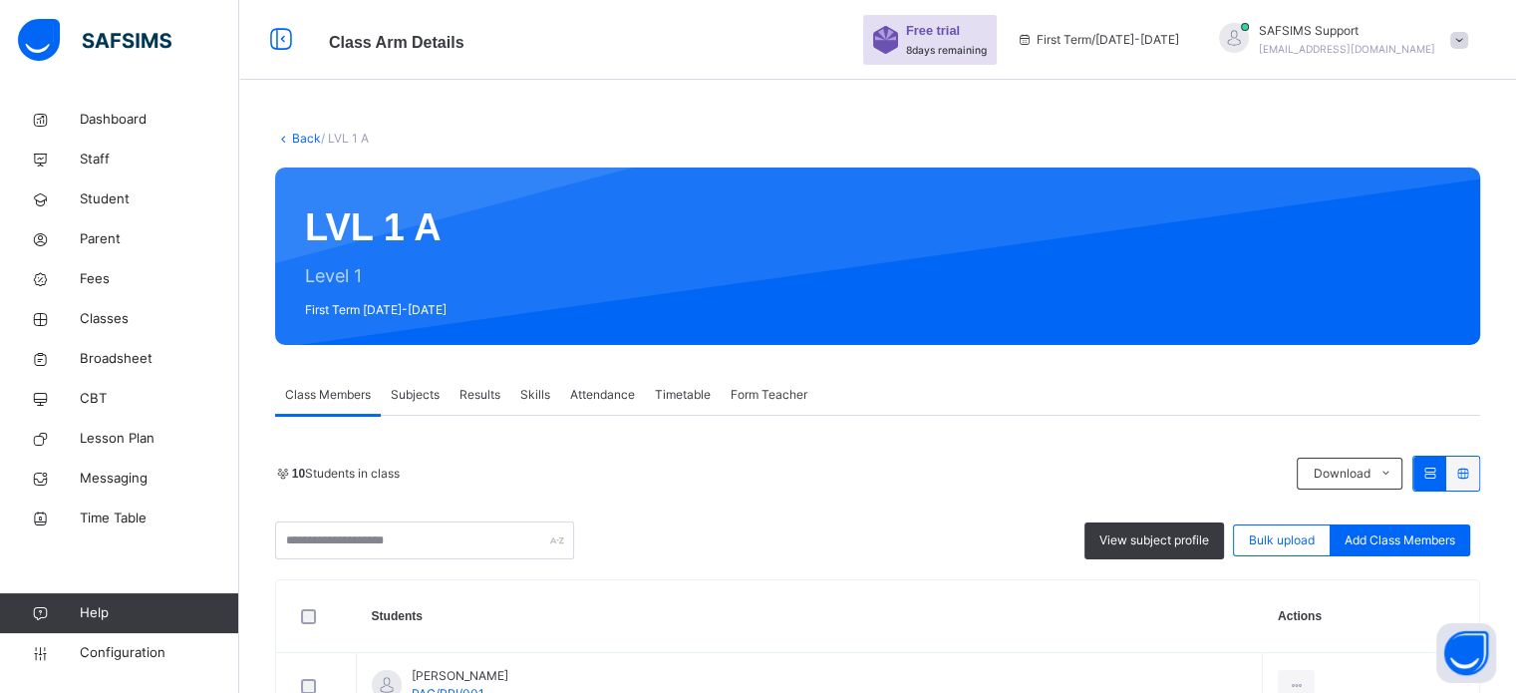
click at [302, 135] on link "Back" at bounding box center [306, 138] width 29 height 15
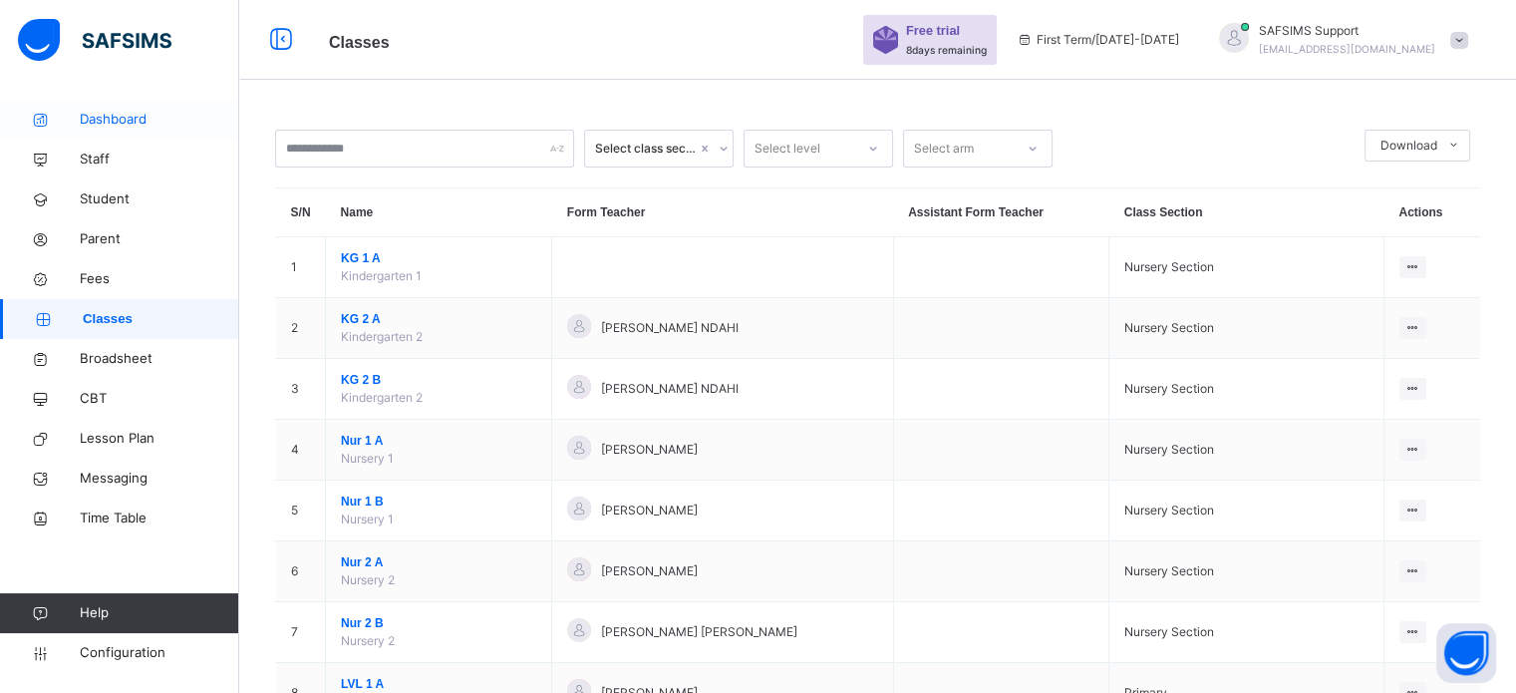
click at [104, 126] on span "Dashboard" at bounding box center [159, 120] width 159 height 20
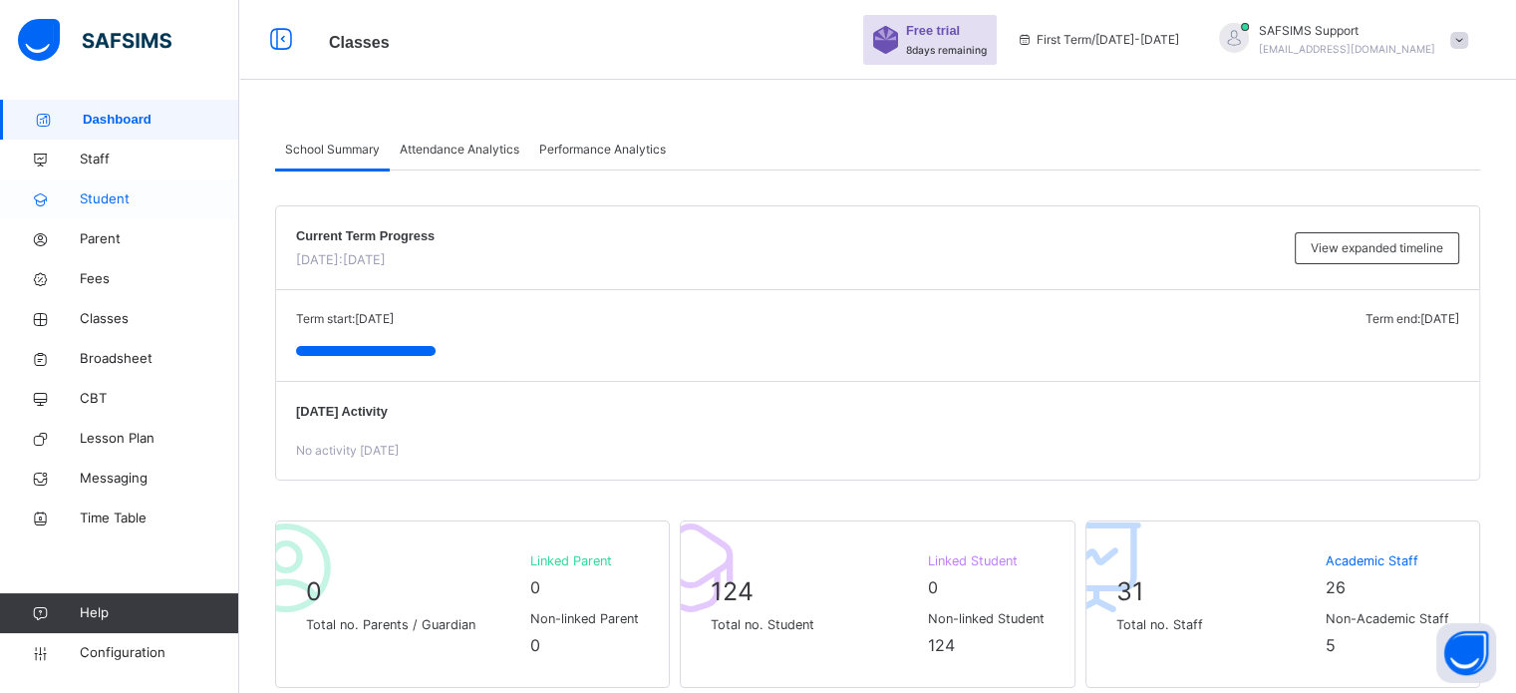
click at [94, 198] on span "Student" at bounding box center [159, 199] width 159 height 20
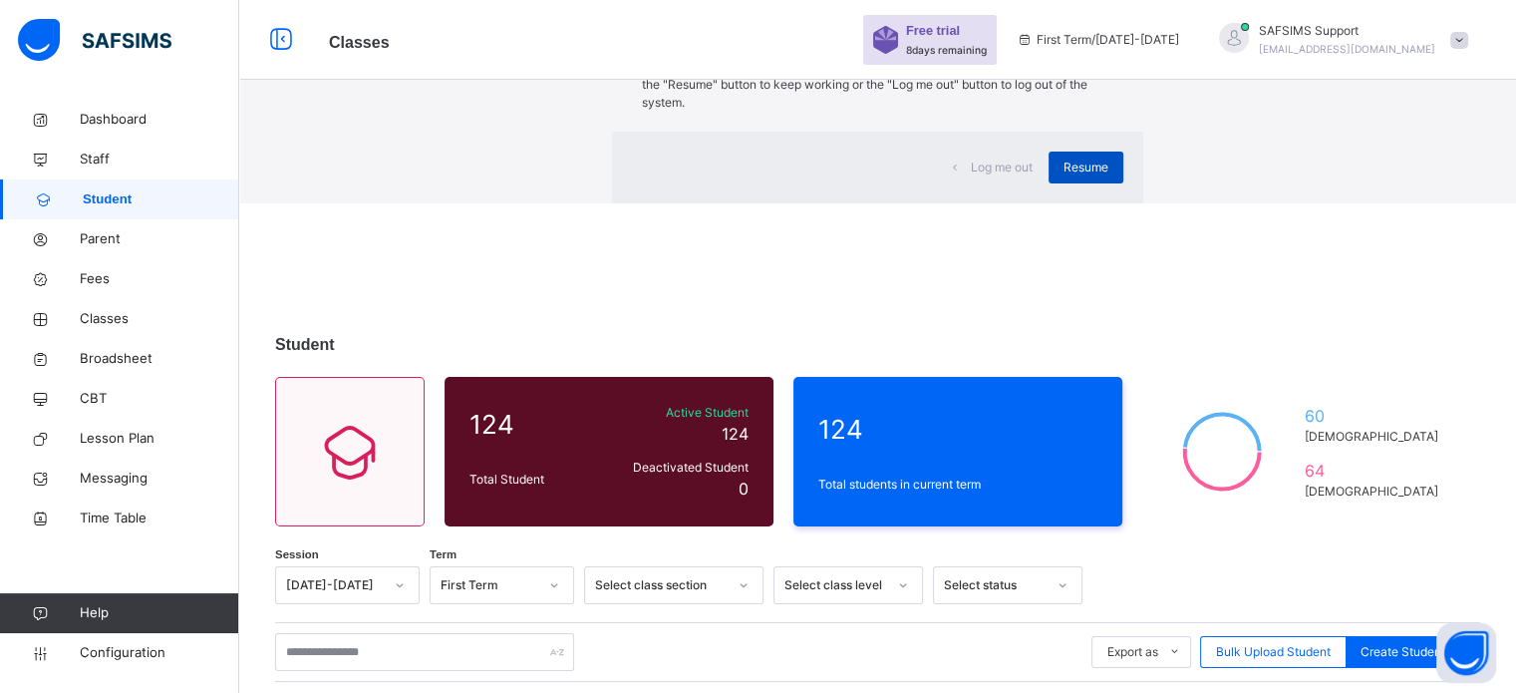
click at [1063, 176] on span "Resume" at bounding box center [1085, 167] width 45 height 18
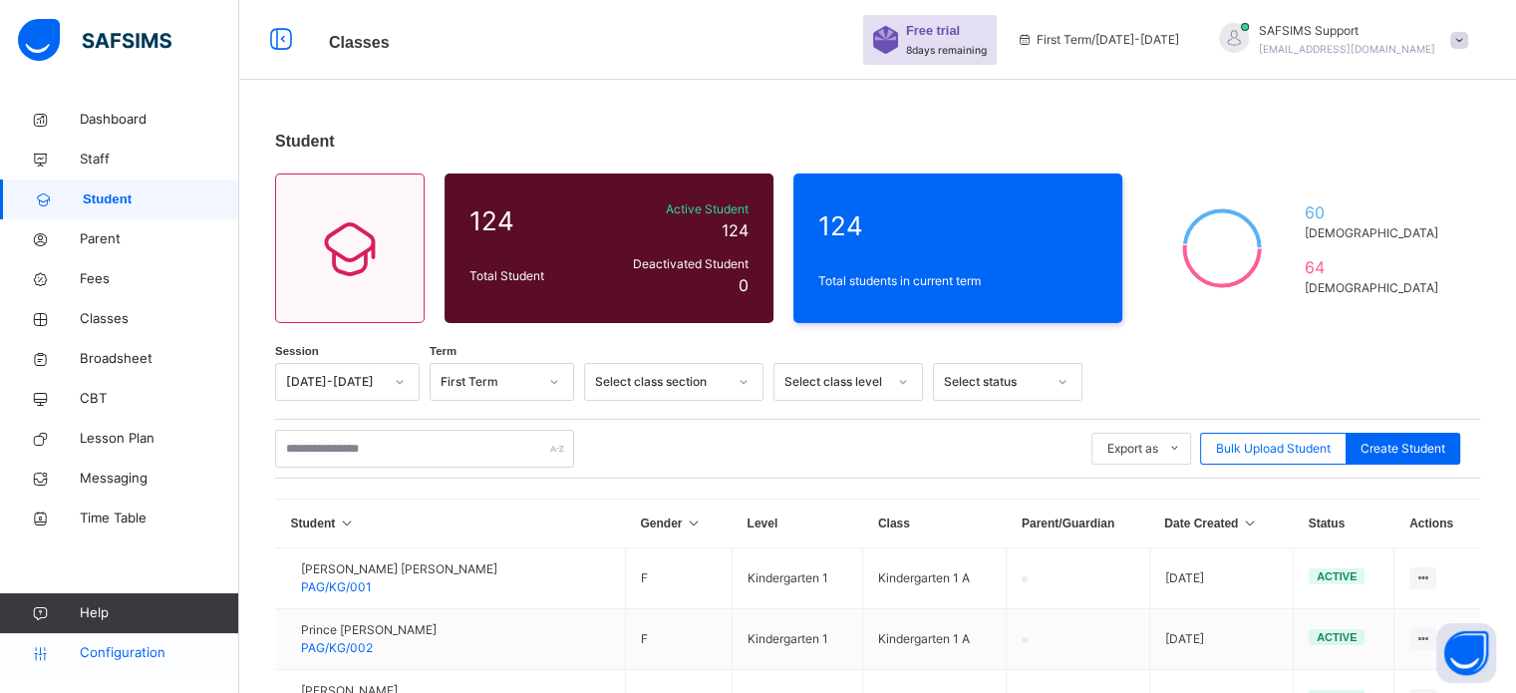
click at [105, 655] on span "Configuration" at bounding box center [159, 653] width 158 height 20
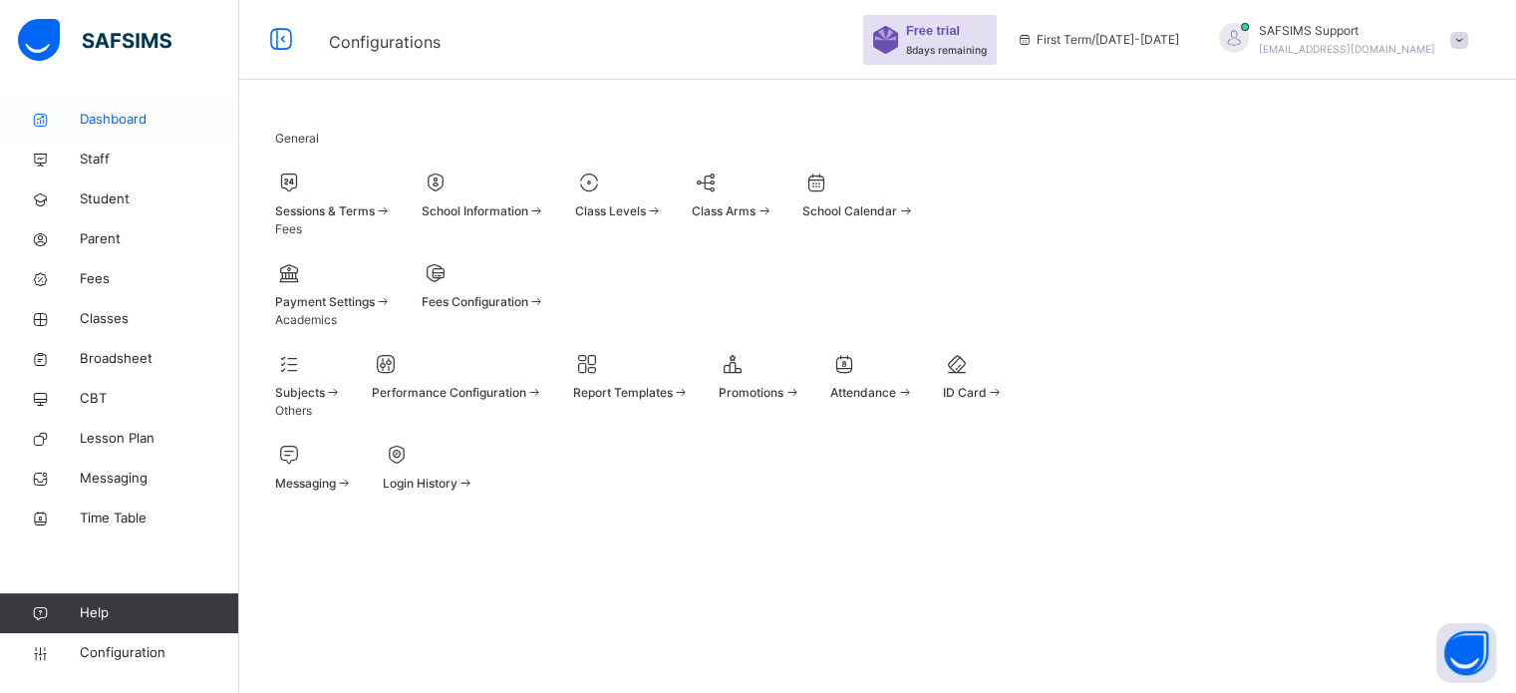
click at [107, 123] on span "Dashboard" at bounding box center [159, 120] width 159 height 20
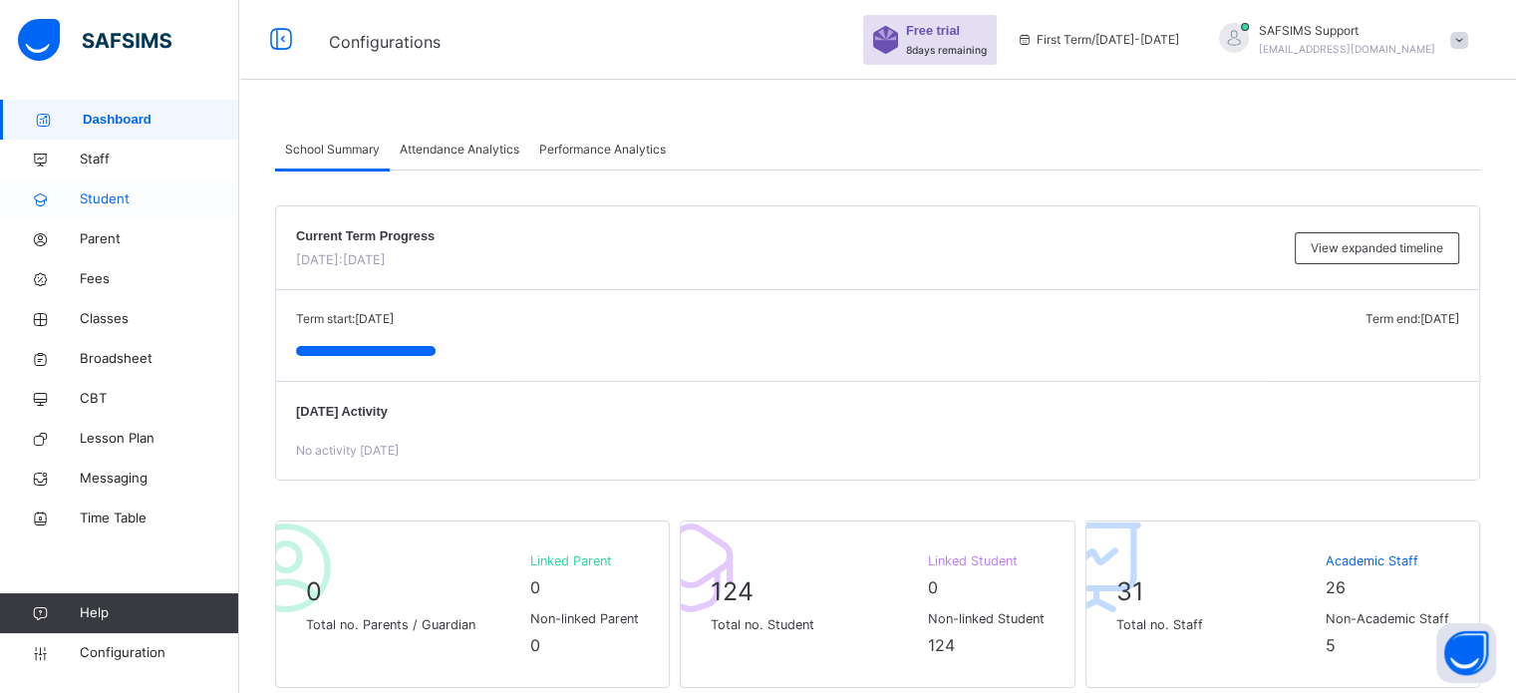
click at [115, 202] on span "Student" at bounding box center [159, 199] width 159 height 20
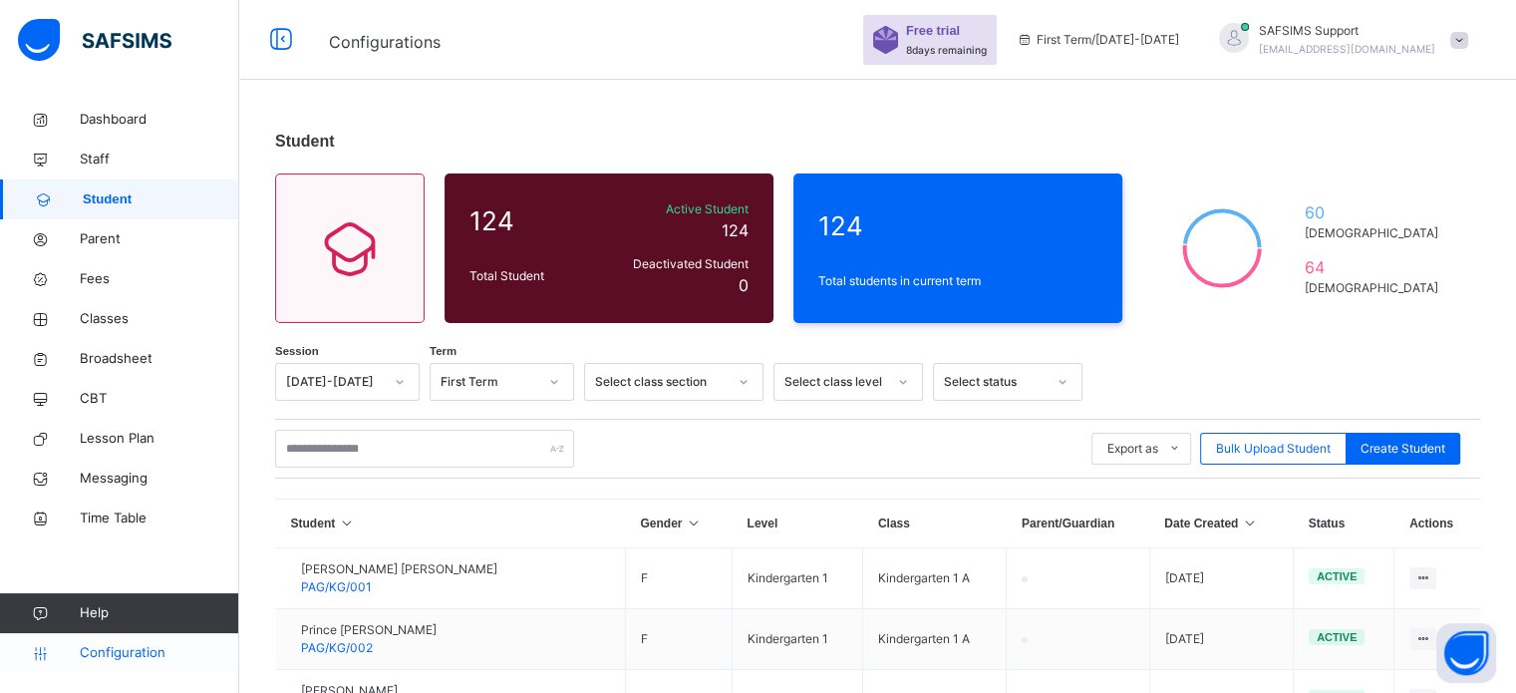
click at [129, 651] on span "Configuration" at bounding box center [159, 653] width 158 height 20
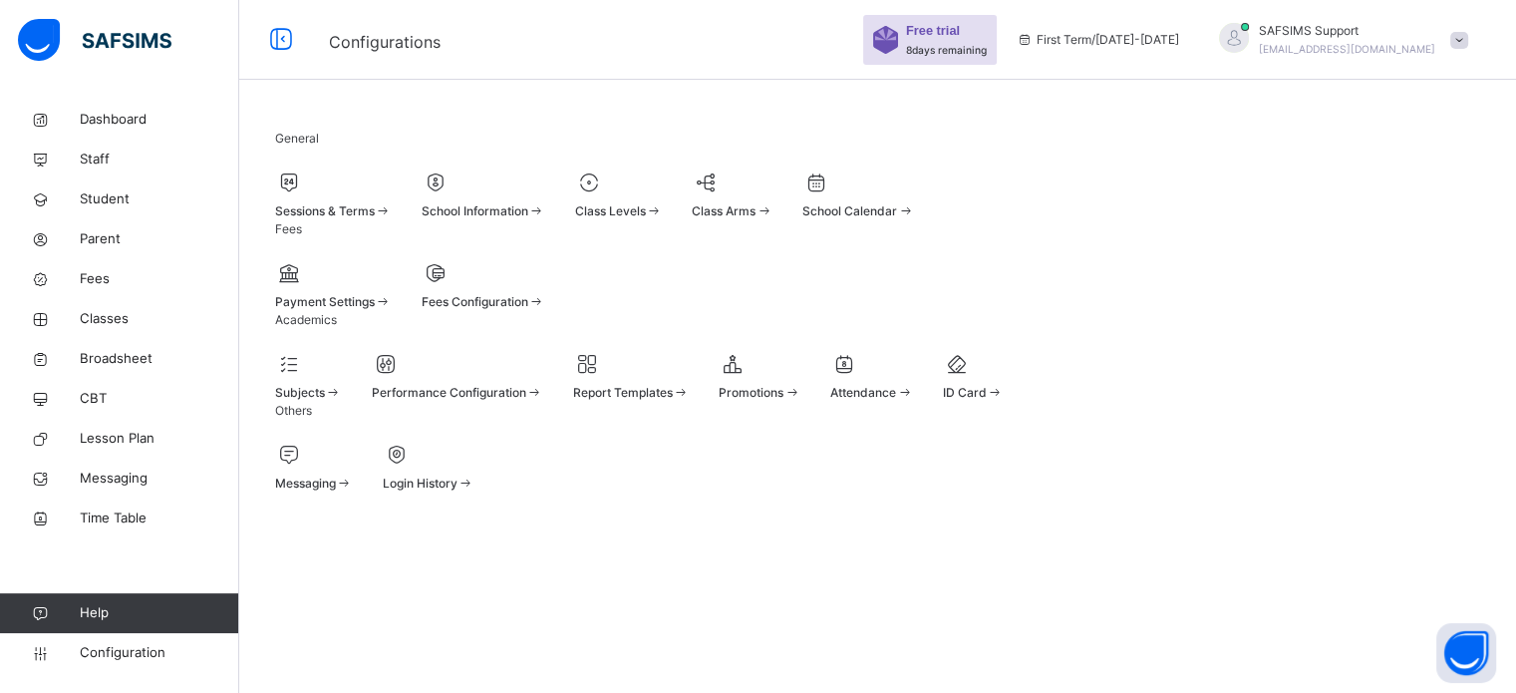
click at [375, 218] on span "Sessions & Terms" at bounding box center [325, 210] width 100 height 15
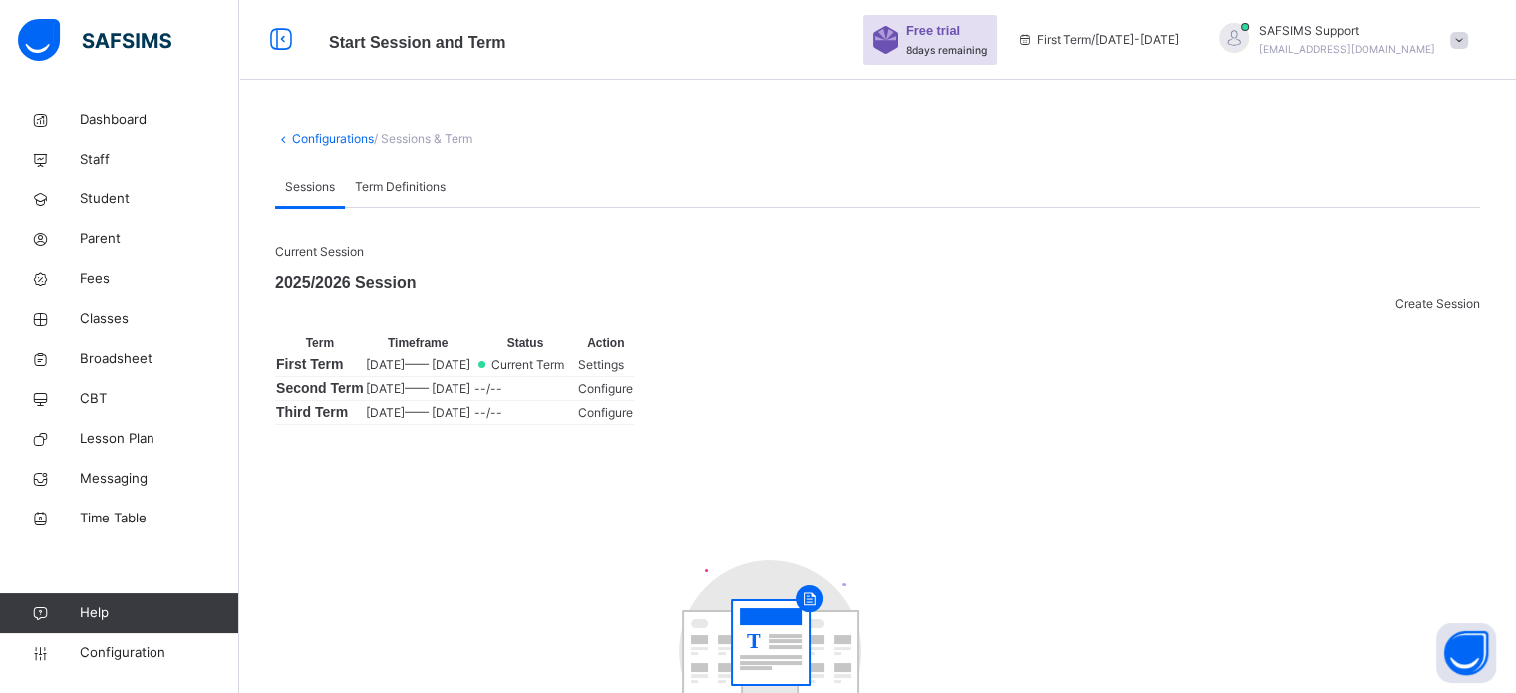
click at [624, 372] on span "Settings" at bounding box center [601, 364] width 46 height 15
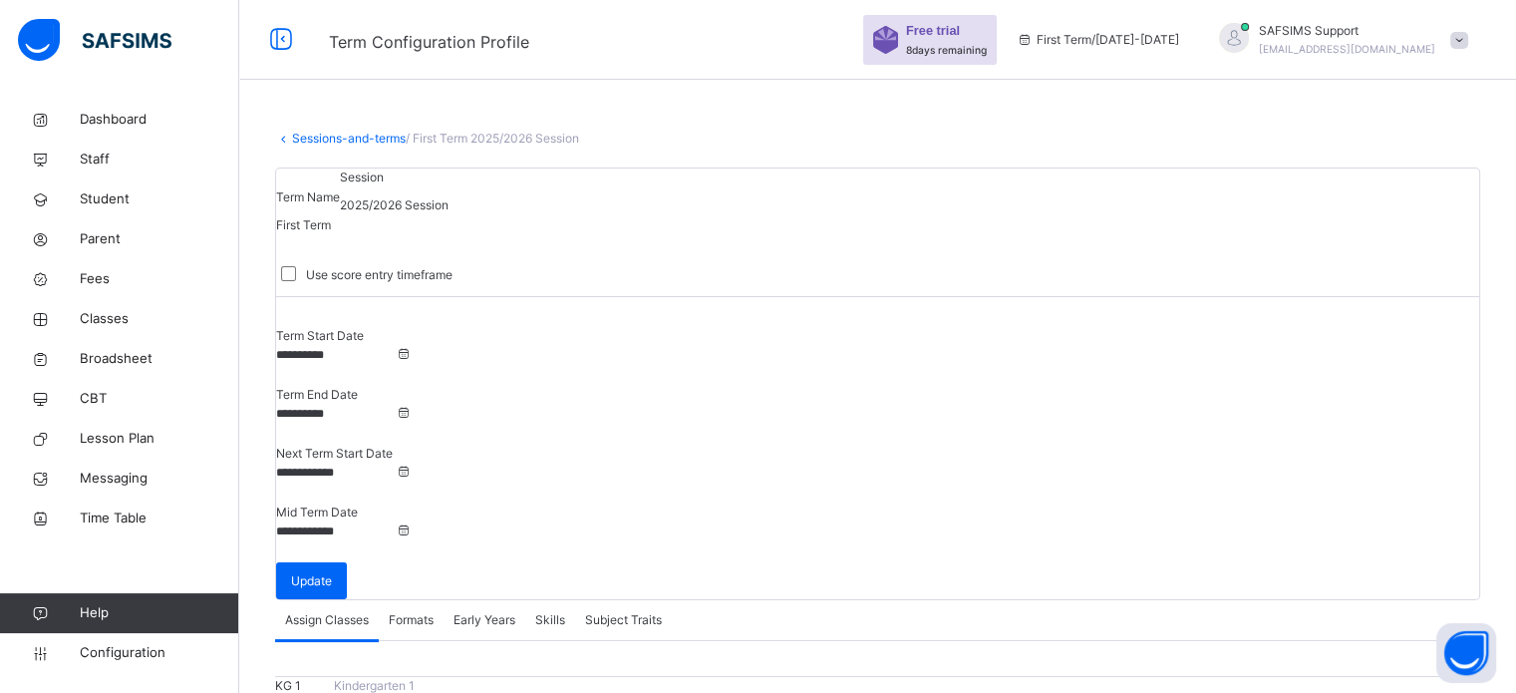
click at [417, 611] on span "Formats" at bounding box center [411, 620] width 45 height 18
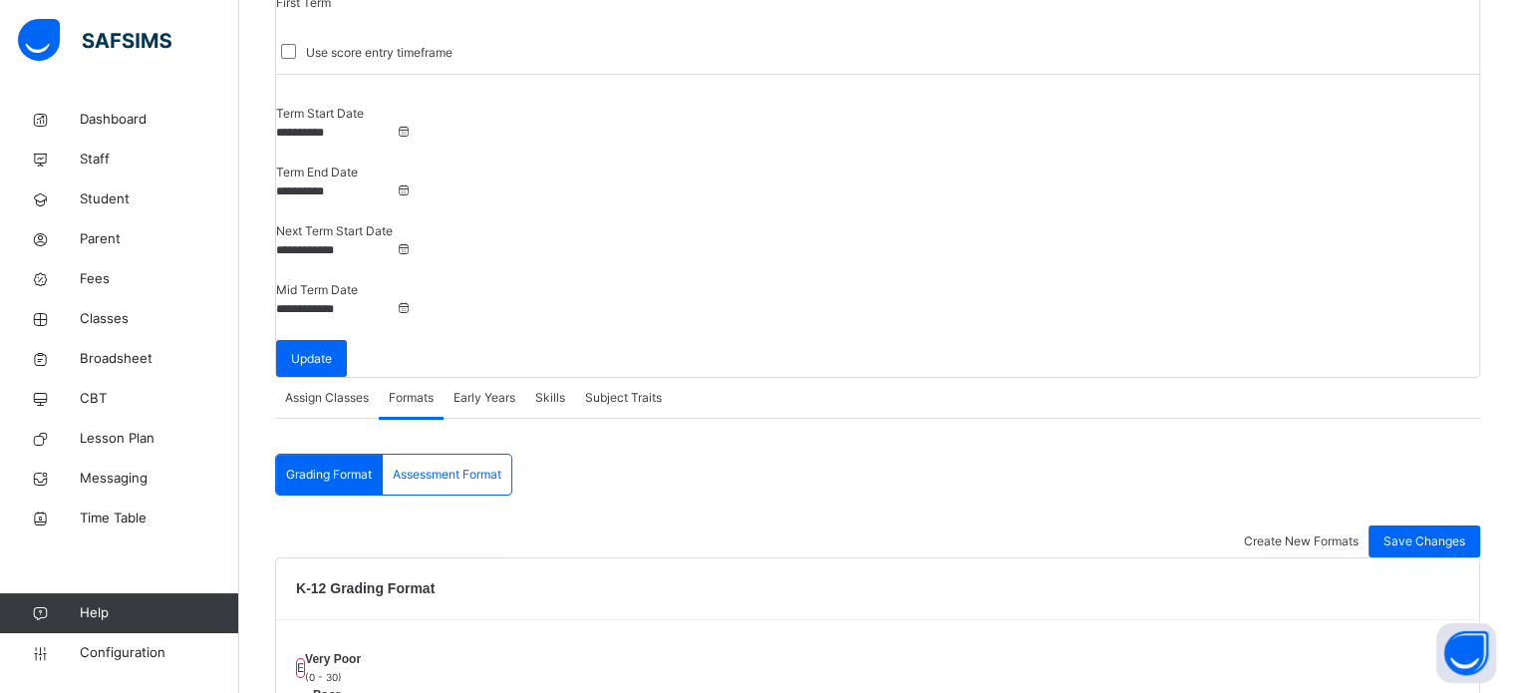
scroll to position [100, 0]
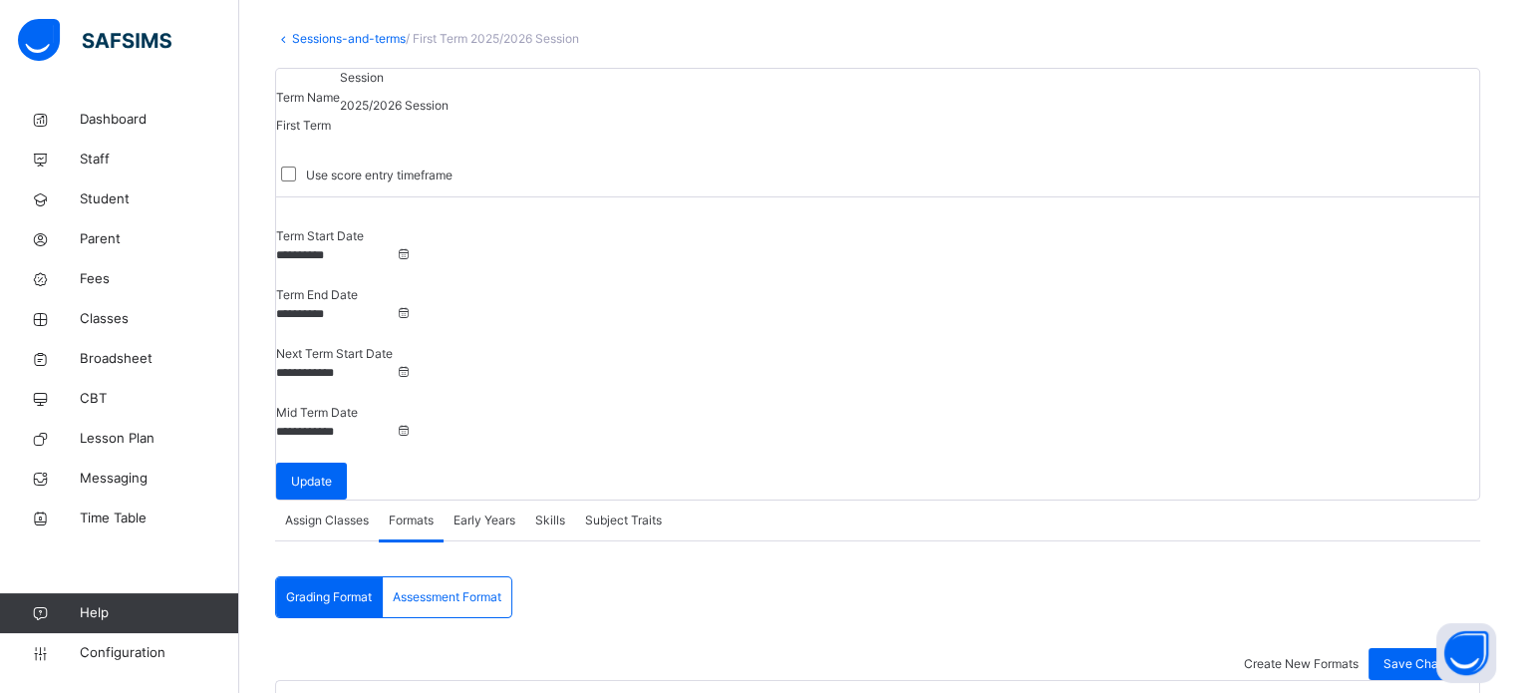
click at [451, 588] on span "Assessment Format" at bounding box center [447, 597] width 109 height 18
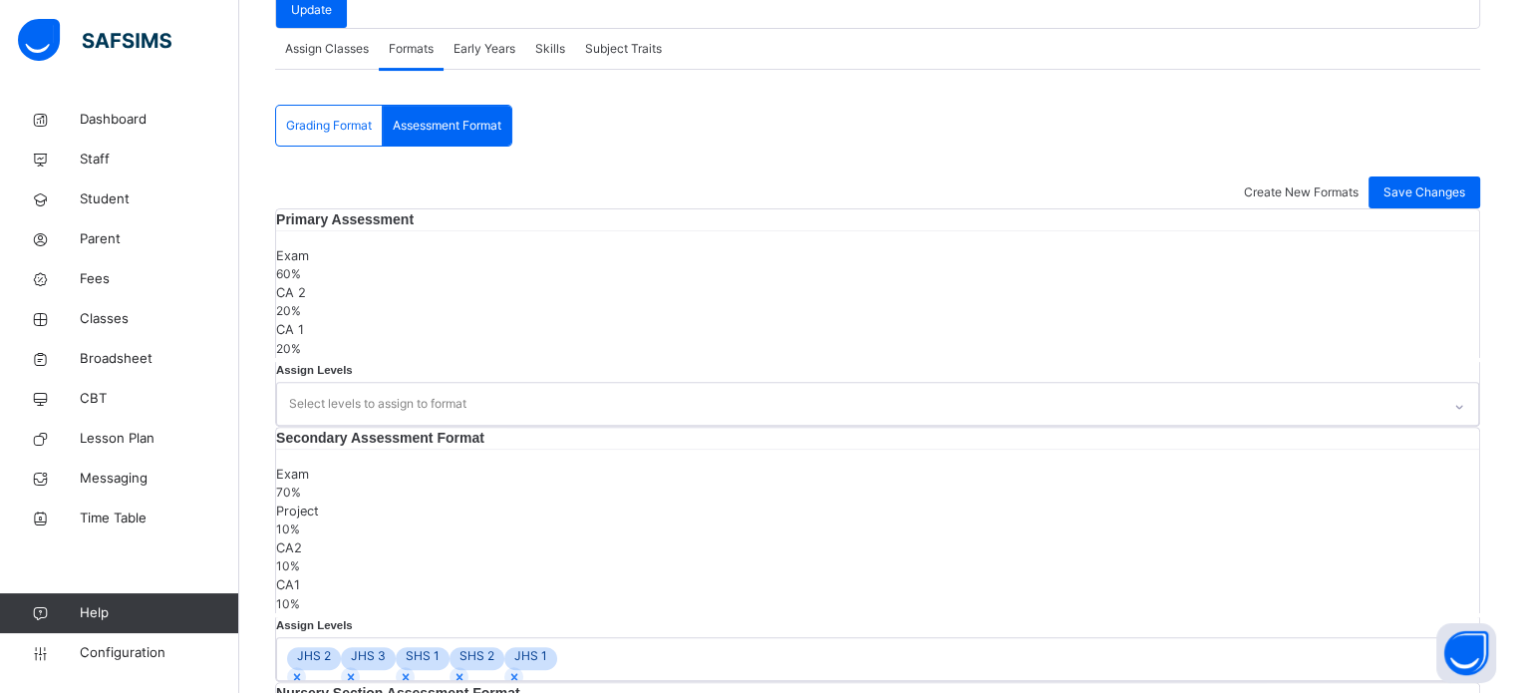
scroll to position [574, 0]
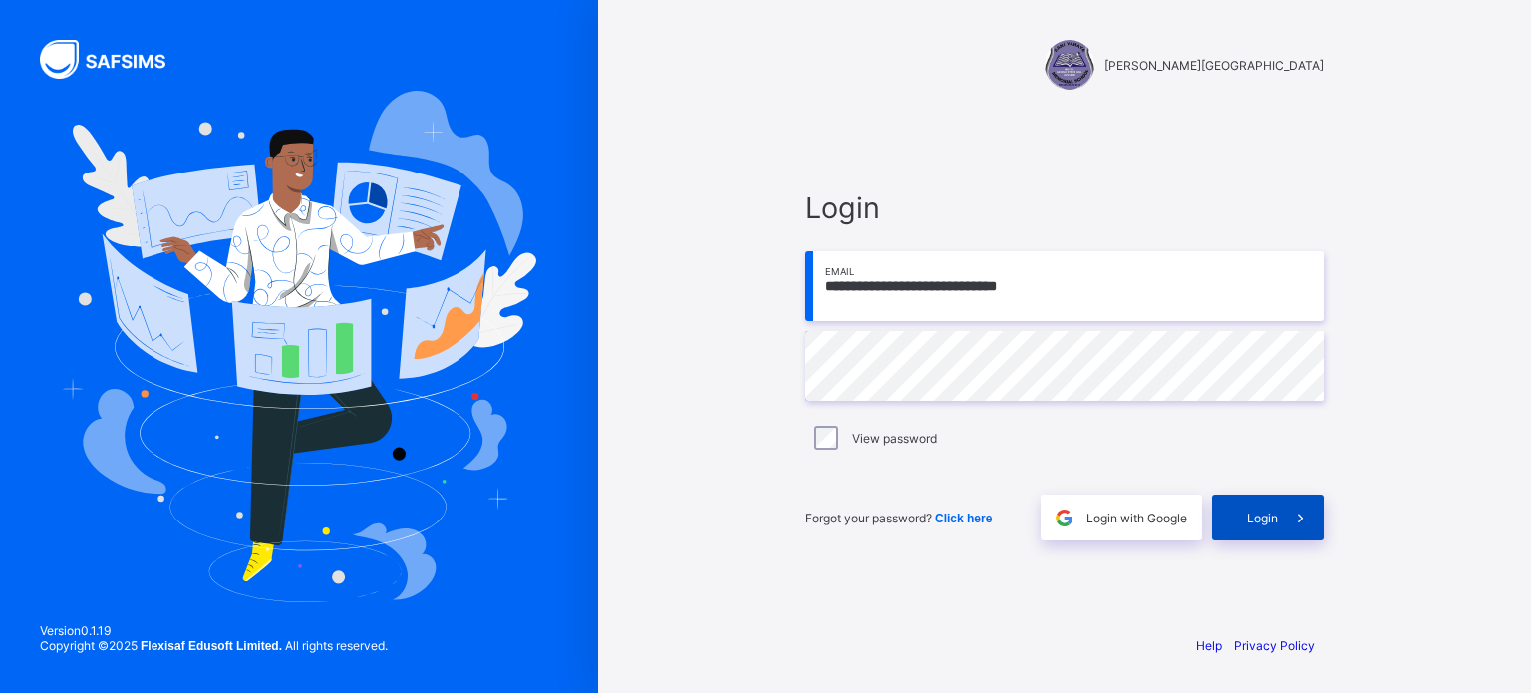
click at [1272, 506] on div "Login" at bounding box center [1268, 517] width 112 height 46
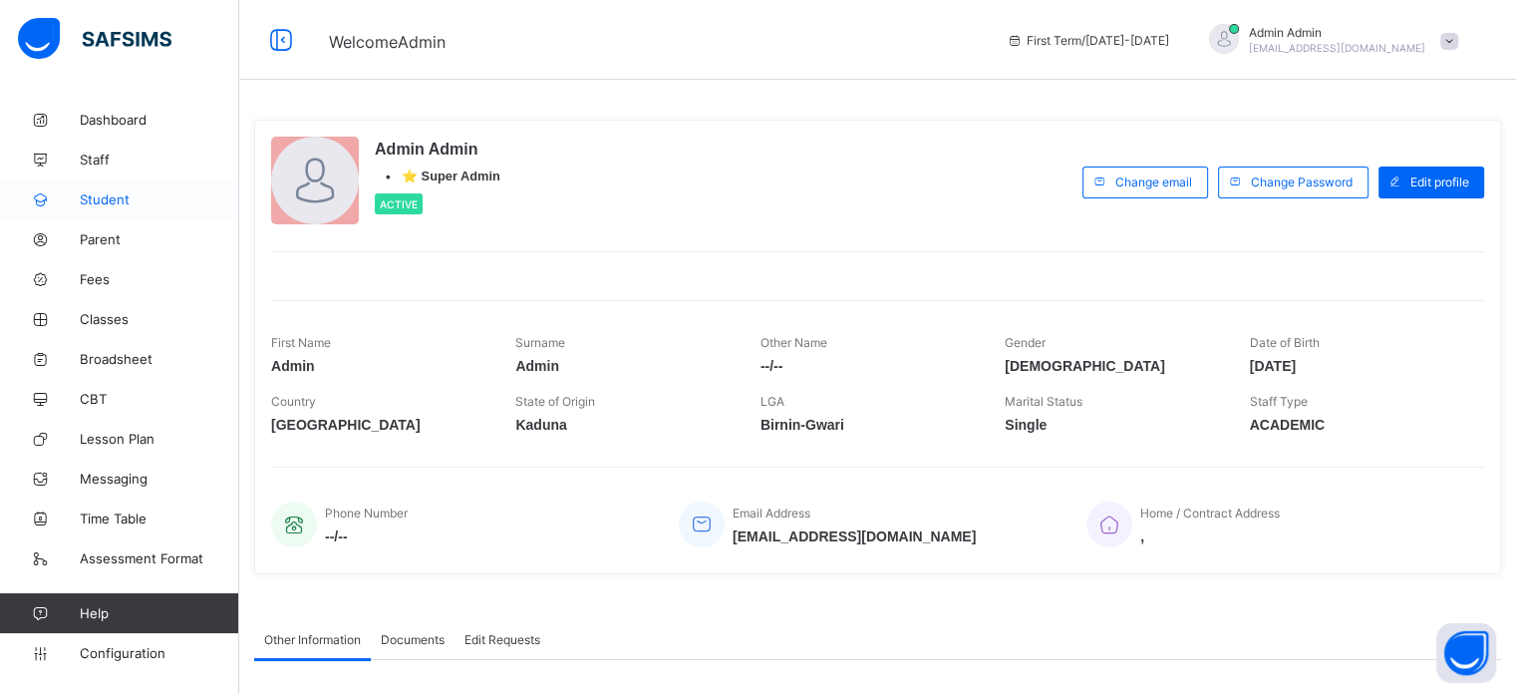
click at [100, 206] on span "Student" at bounding box center [159, 199] width 159 height 16
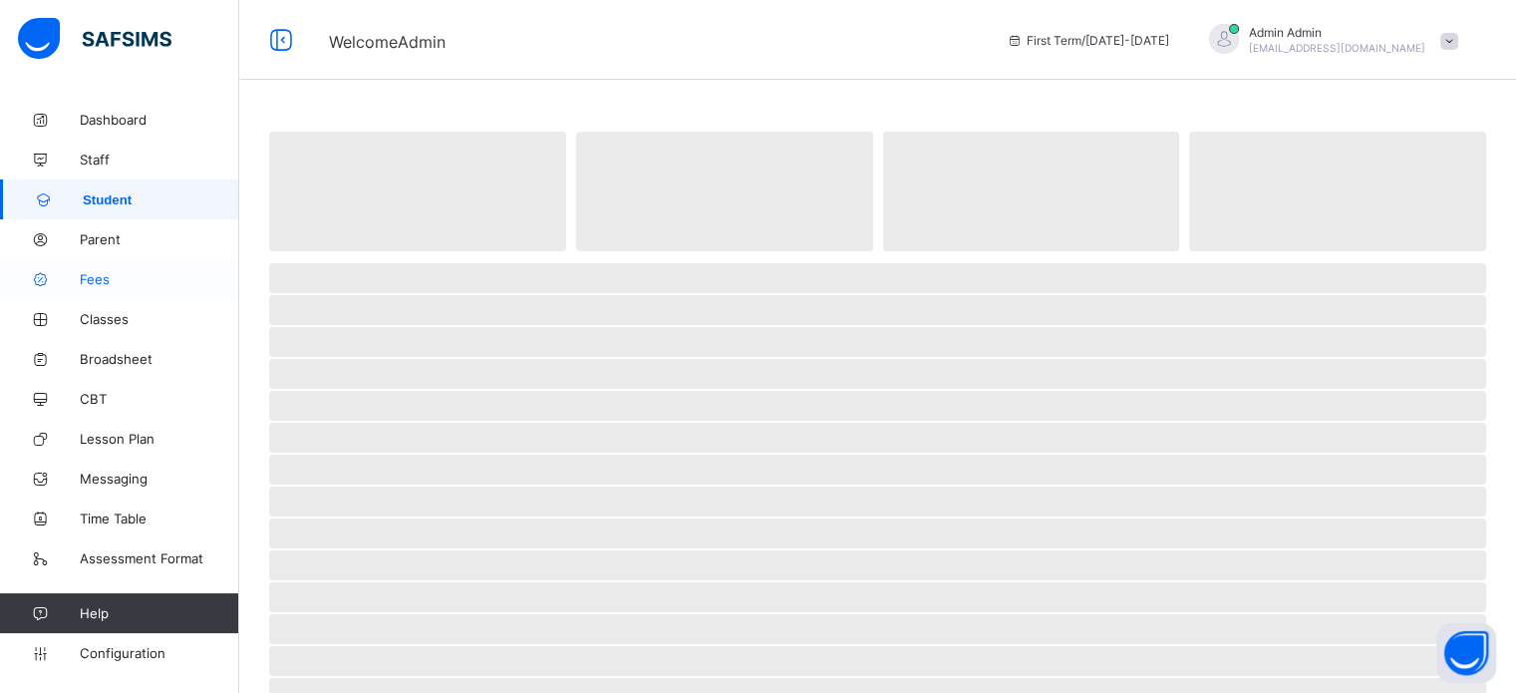
click at [107, 241] on span "Parent" at bounding box center [159, 239] width 159 height 16
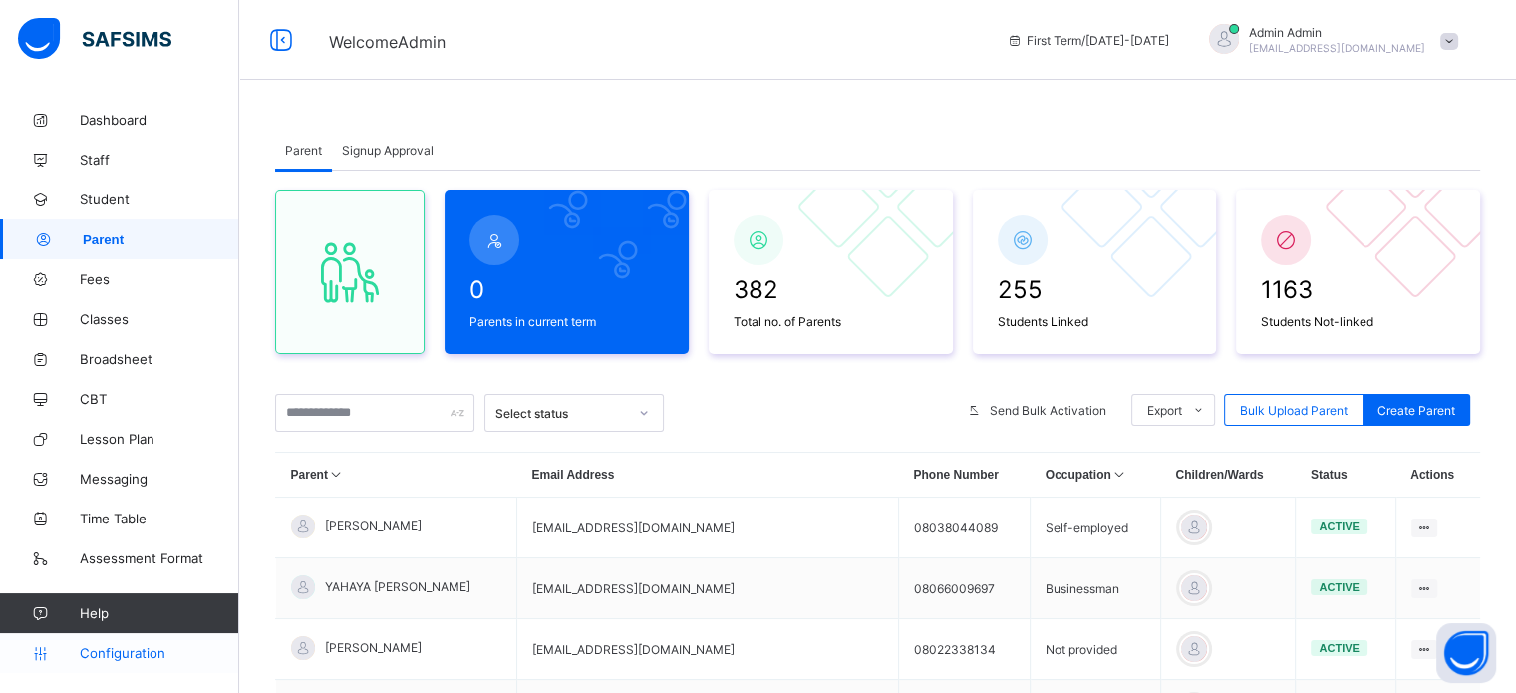
click at [136, 658] on span "Configuration" at bounding box center [159, 653] width 158 height 16
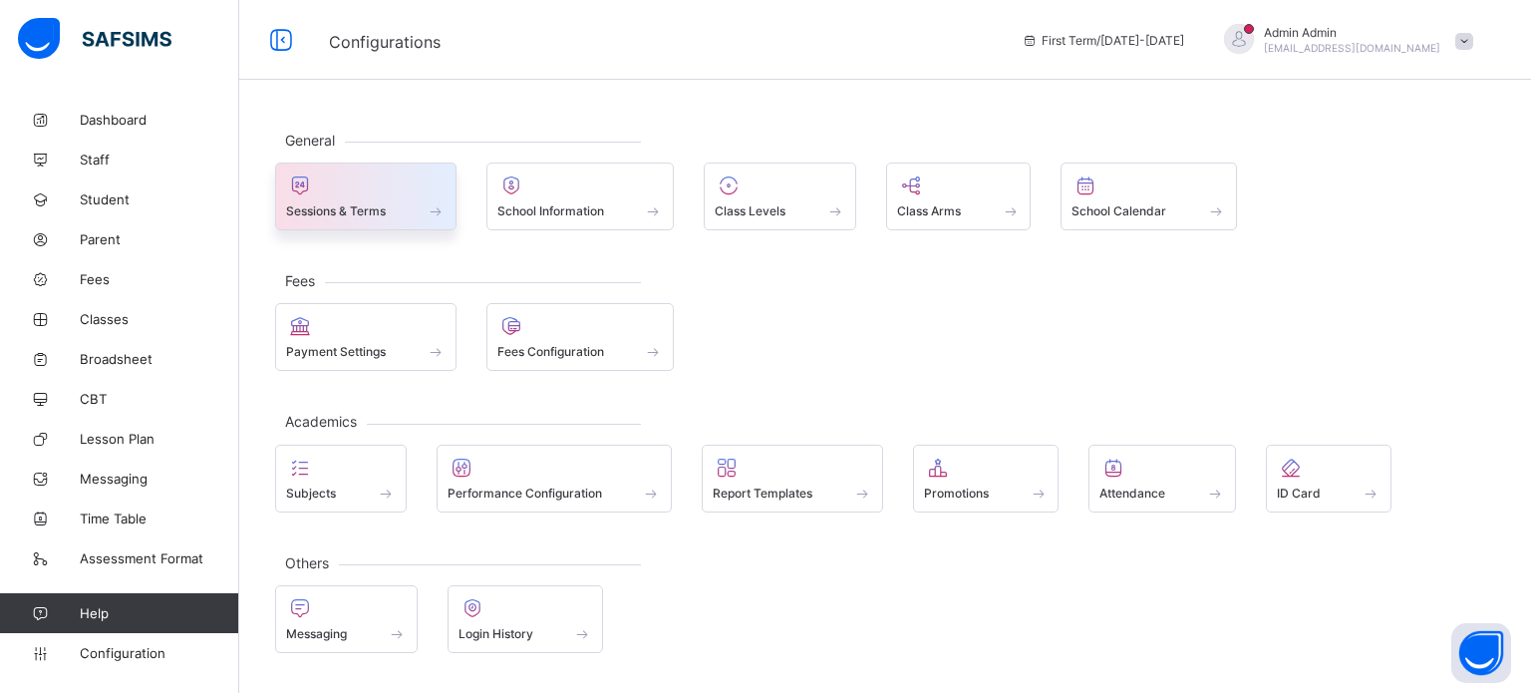
click at [333, 199] on span at bounding box center [365, 199] width 159 height 5
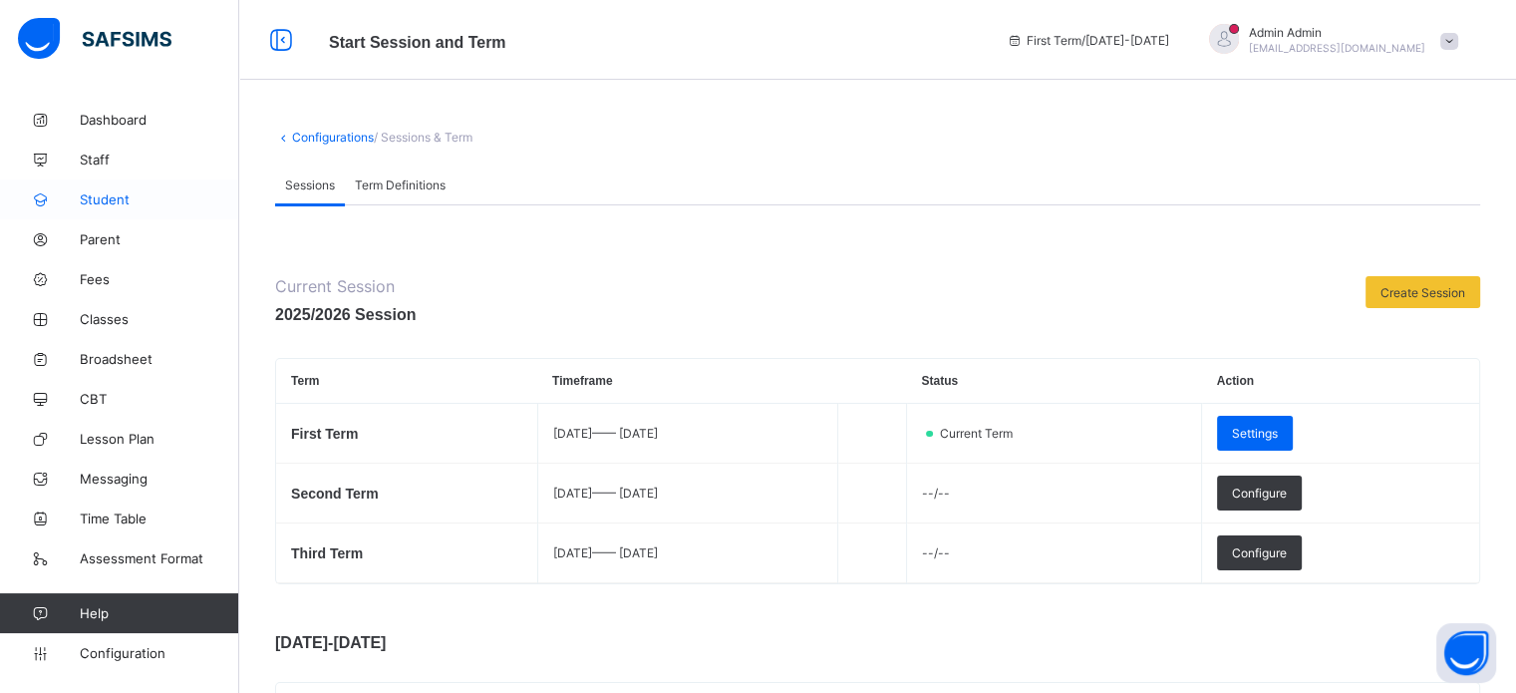
click at [102, 185] on link "Student" at bounding box center [119, 199] width 239 height 40
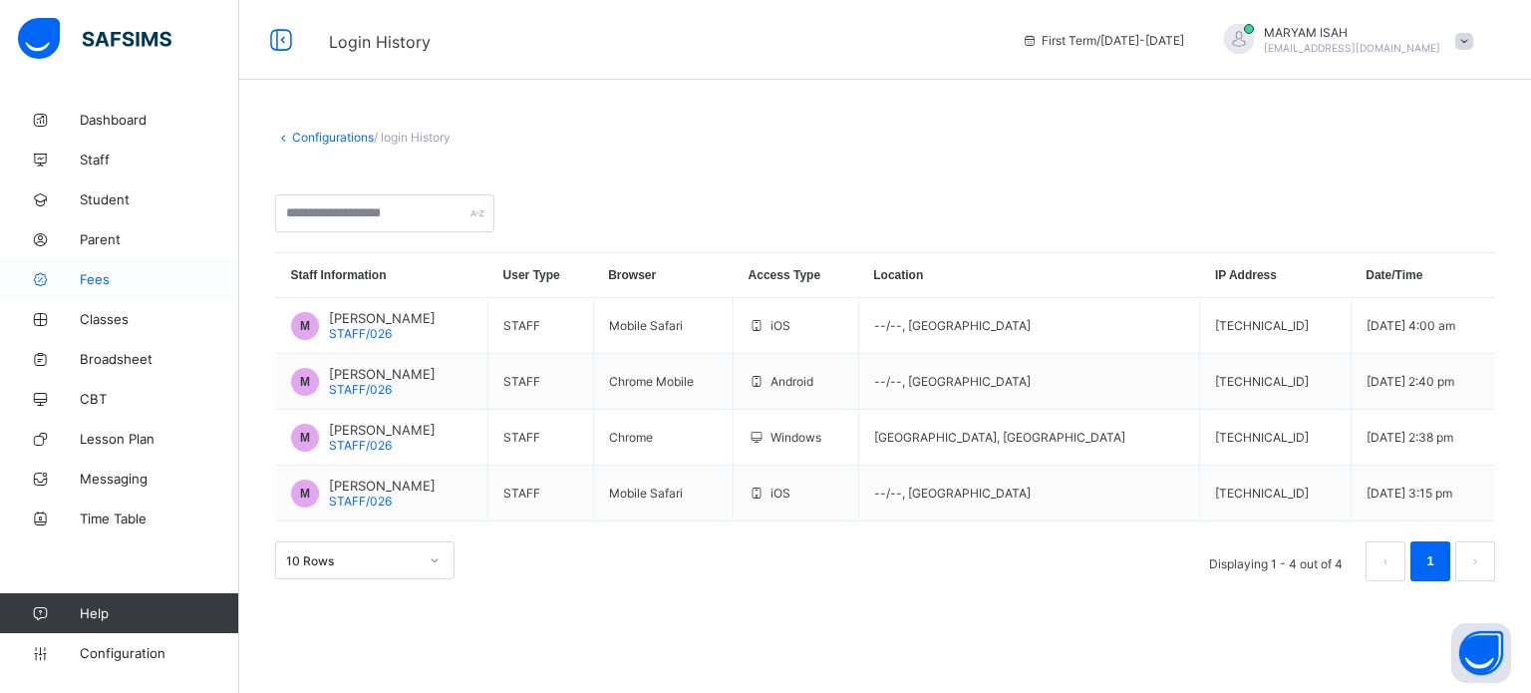
click at [92, 286] on span "Fees" at bounding box center [159, 279] width 159 height 16
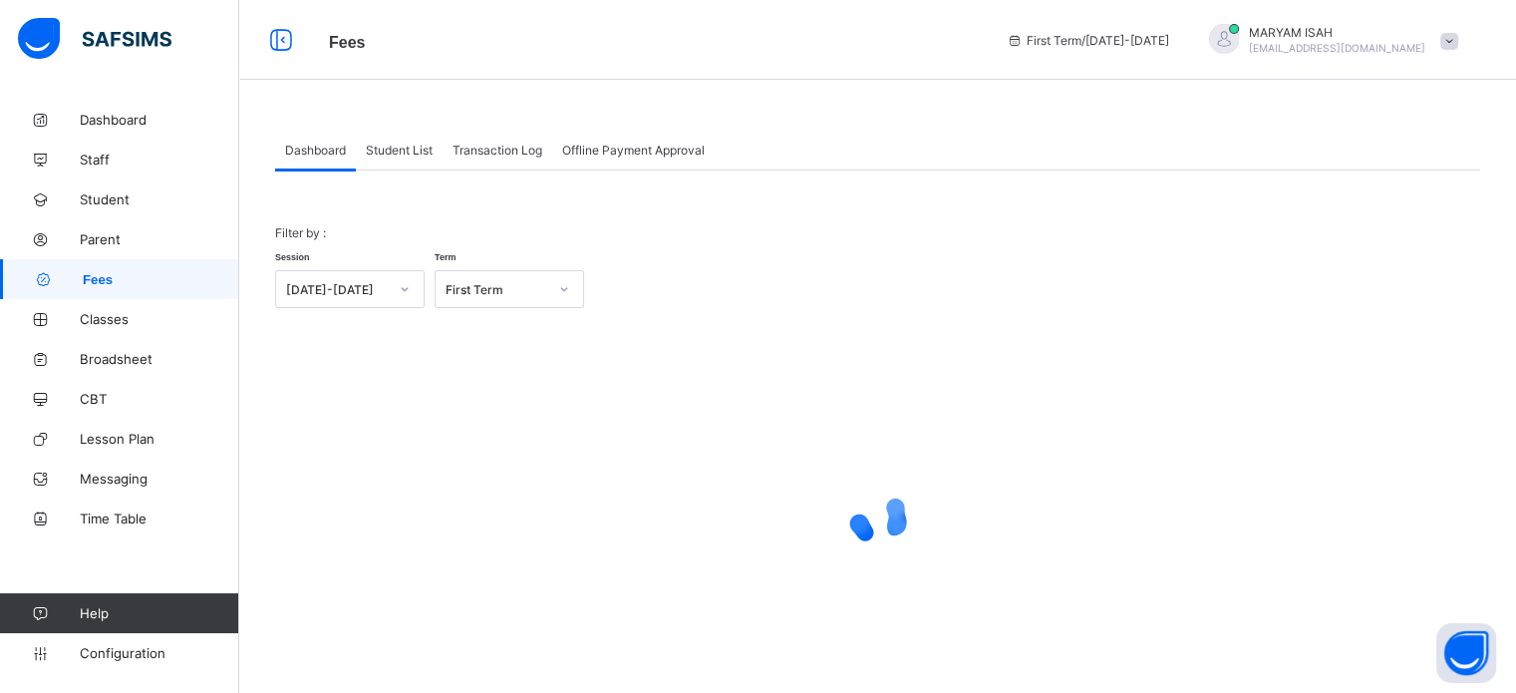
click at [408, 150] on span "Student List" at bounding box center [399, 150] width 67 height 15
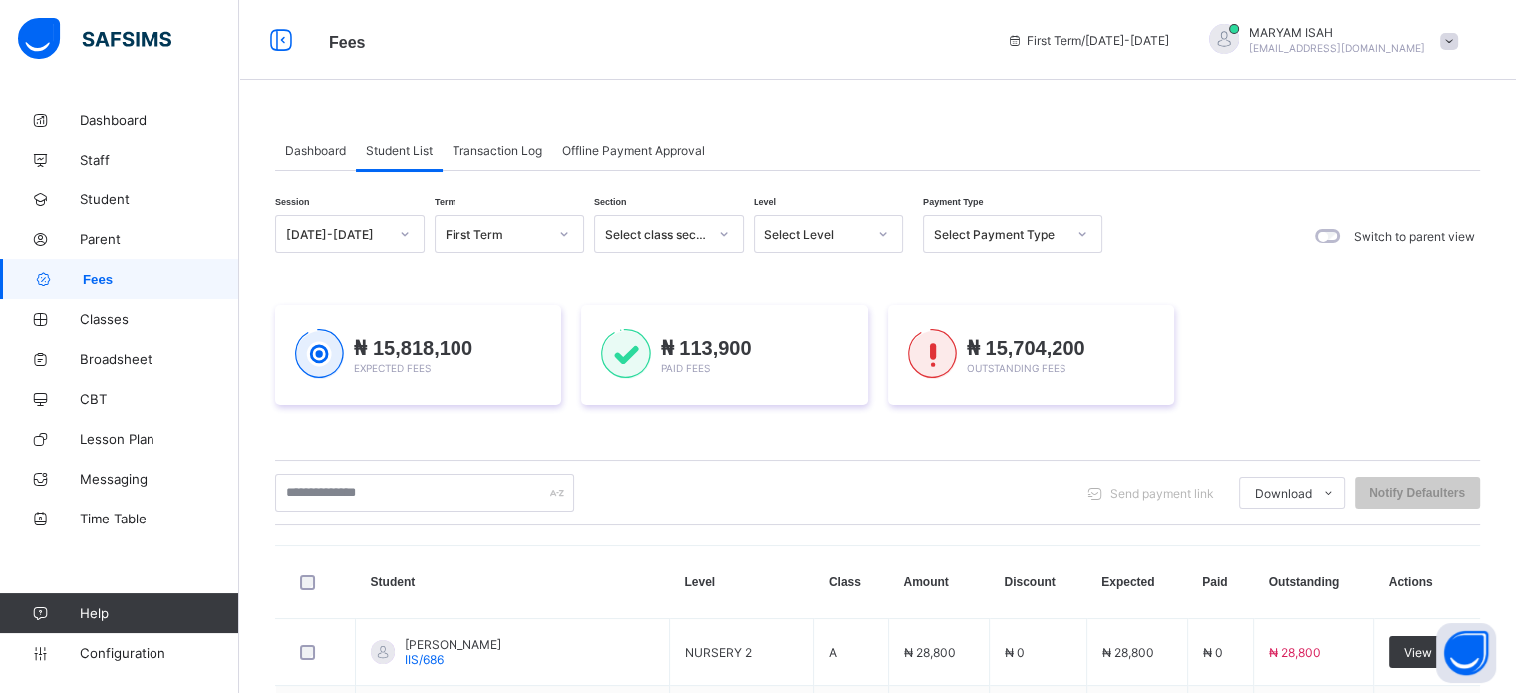
scroll to position [100, 0]
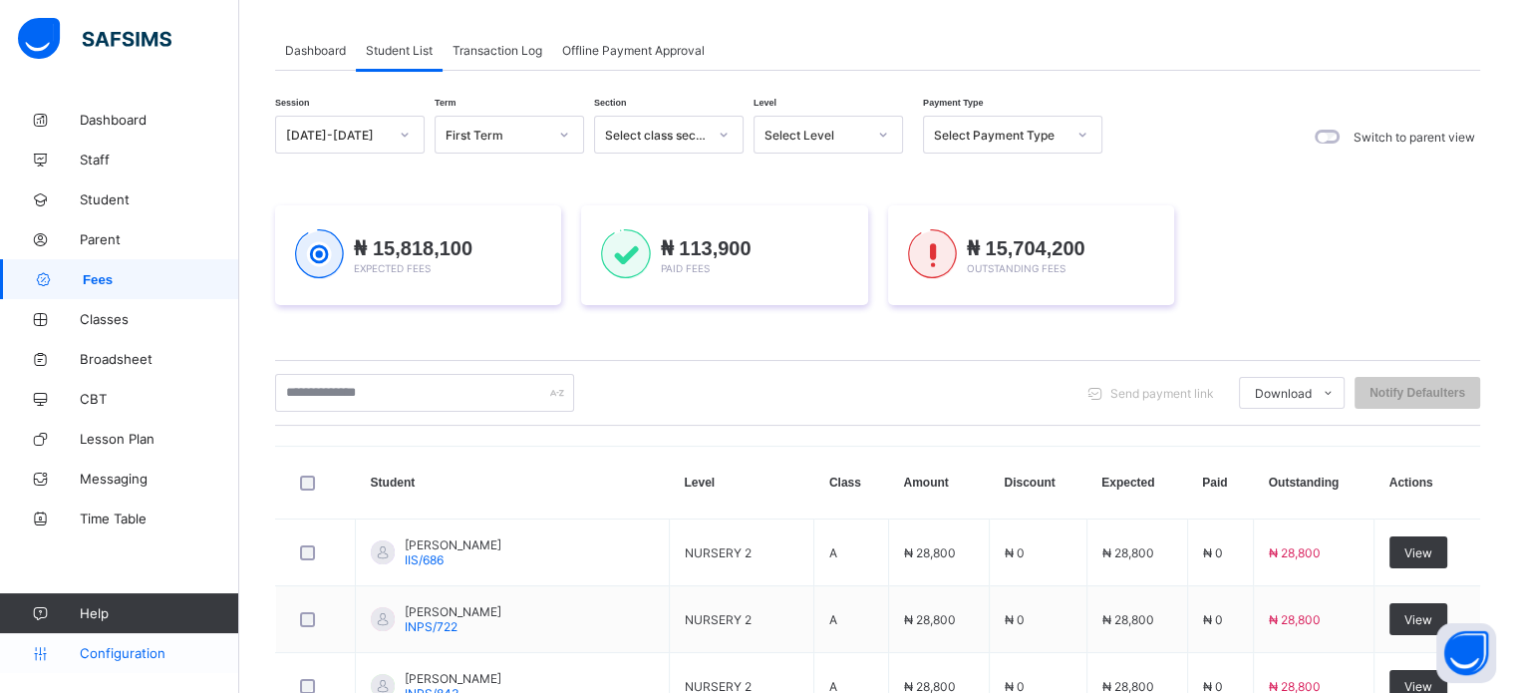
drag, startPoint x: 108, startPoint y: 674, endPoint x: 108, endPoint y: 653, distance: 20.9
click at [108, 673] on div "Dashboard Staff Student Parent Fees Classes Broadsheet CBT Lesson Plan Messagin…" at bounding box center [119, 386] width 239 height 613
click at [108, 650] on span "Configuration" at bounding box center [159, 653] width 158 height 16
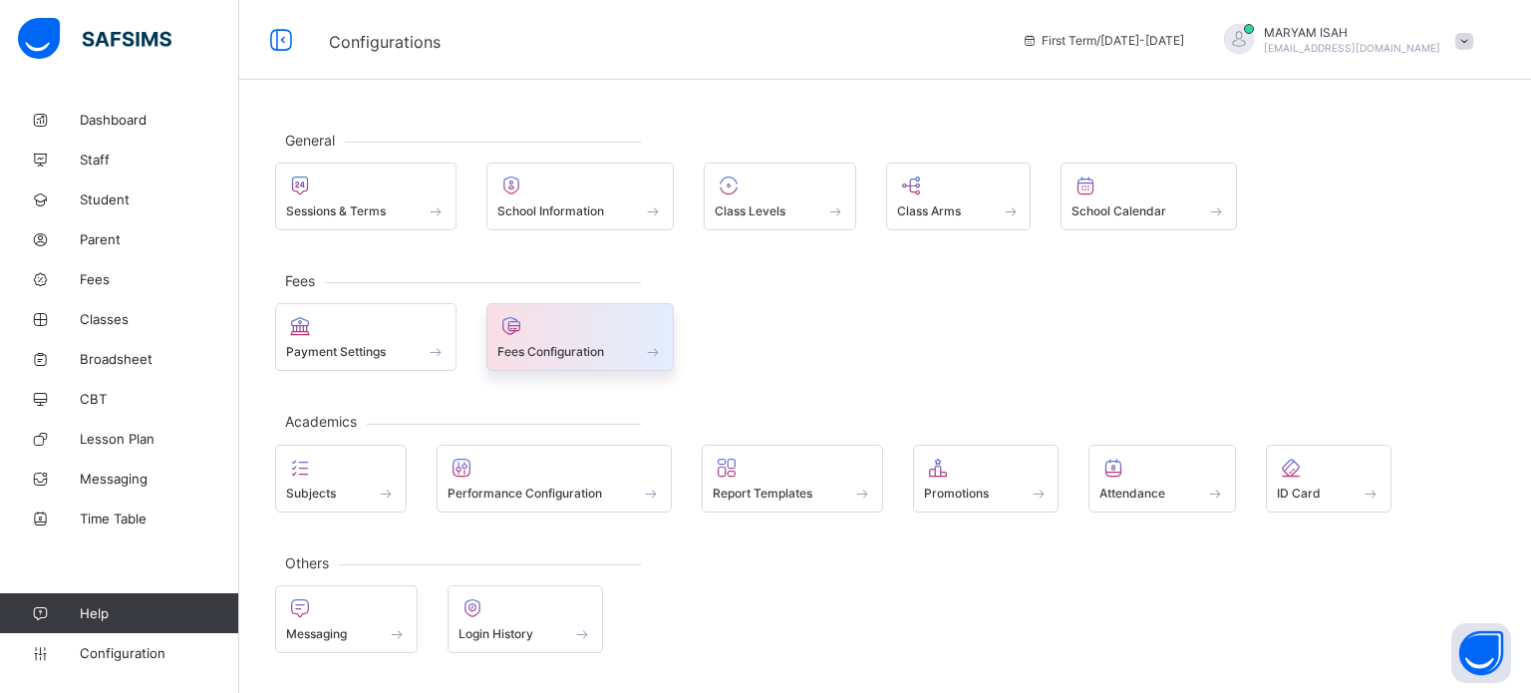
click at [536, 335] on div at bounding box center [580, 326] width 166 height 24
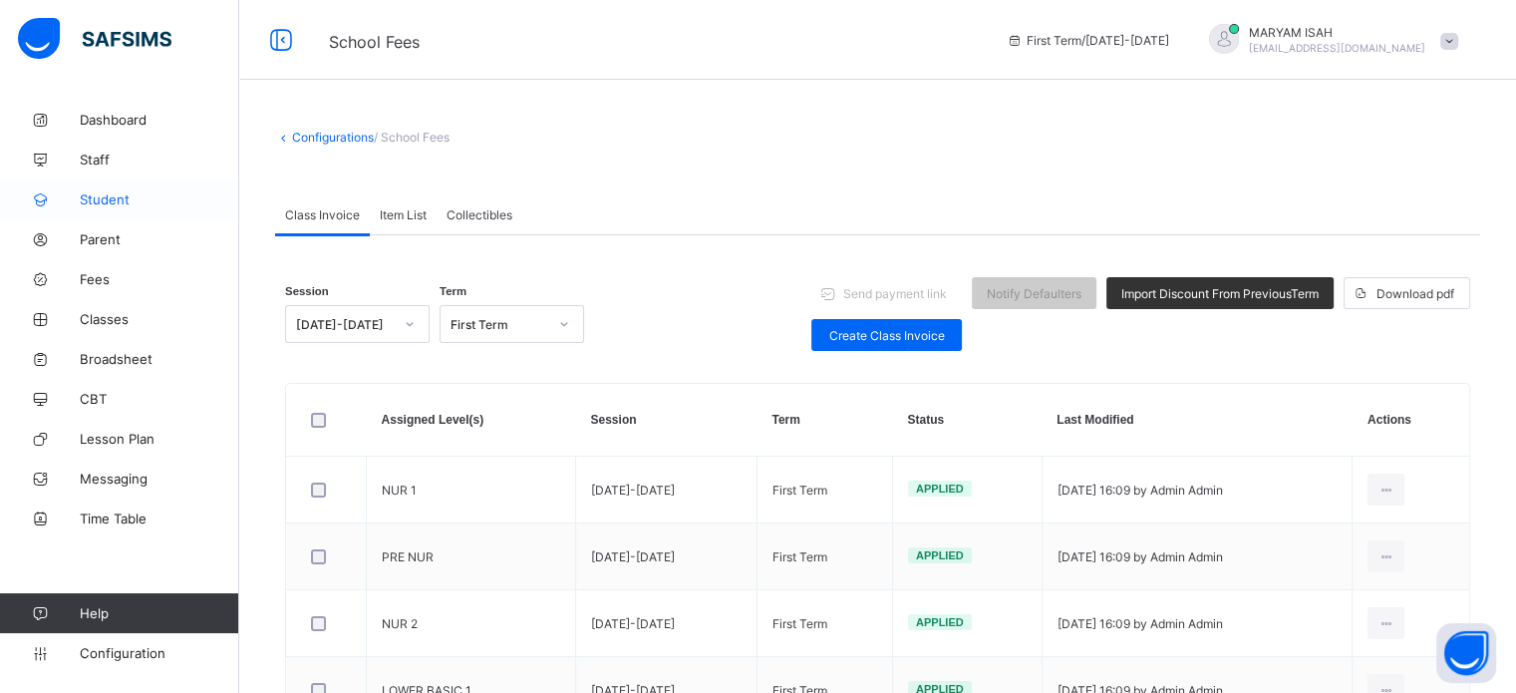
click at [84, 206] on span "Student" at bounding box center [159, 199] width 159 height 16
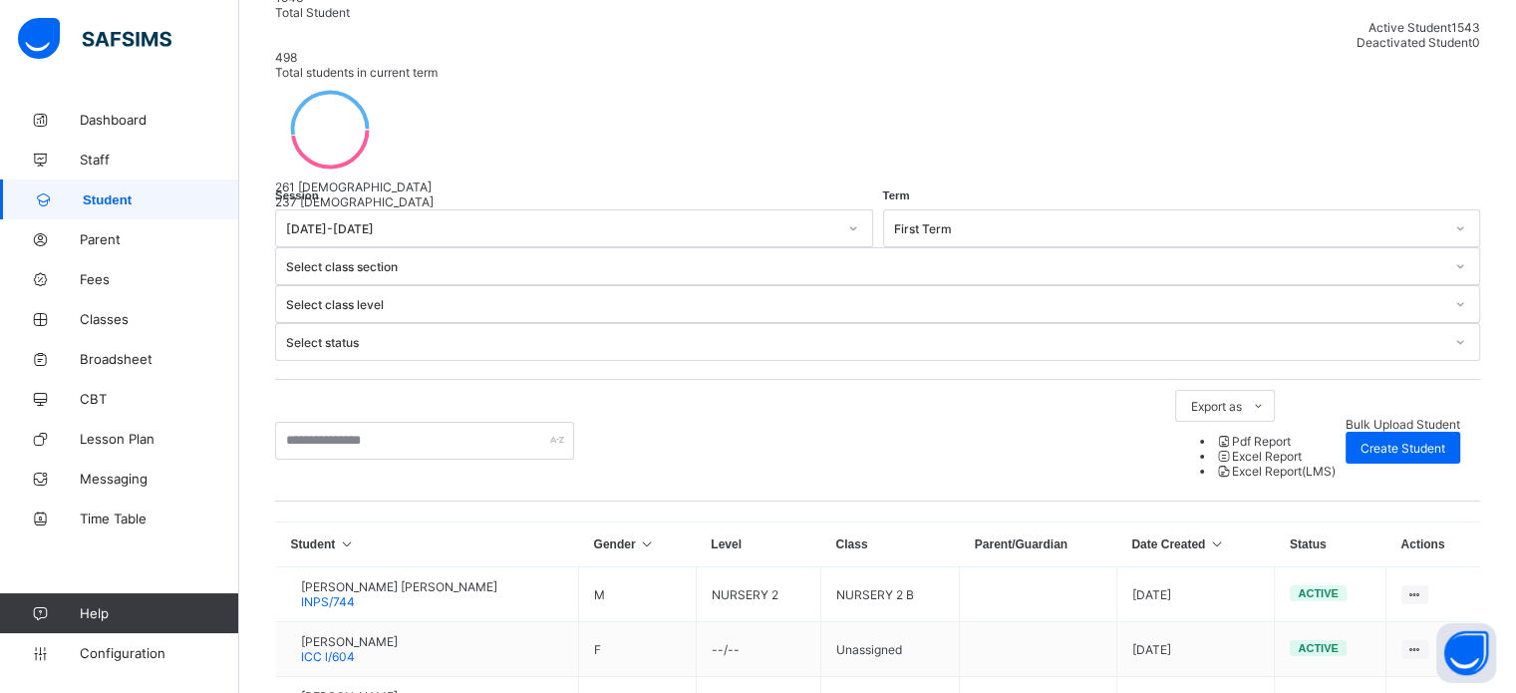
scroll to position [299, 0]
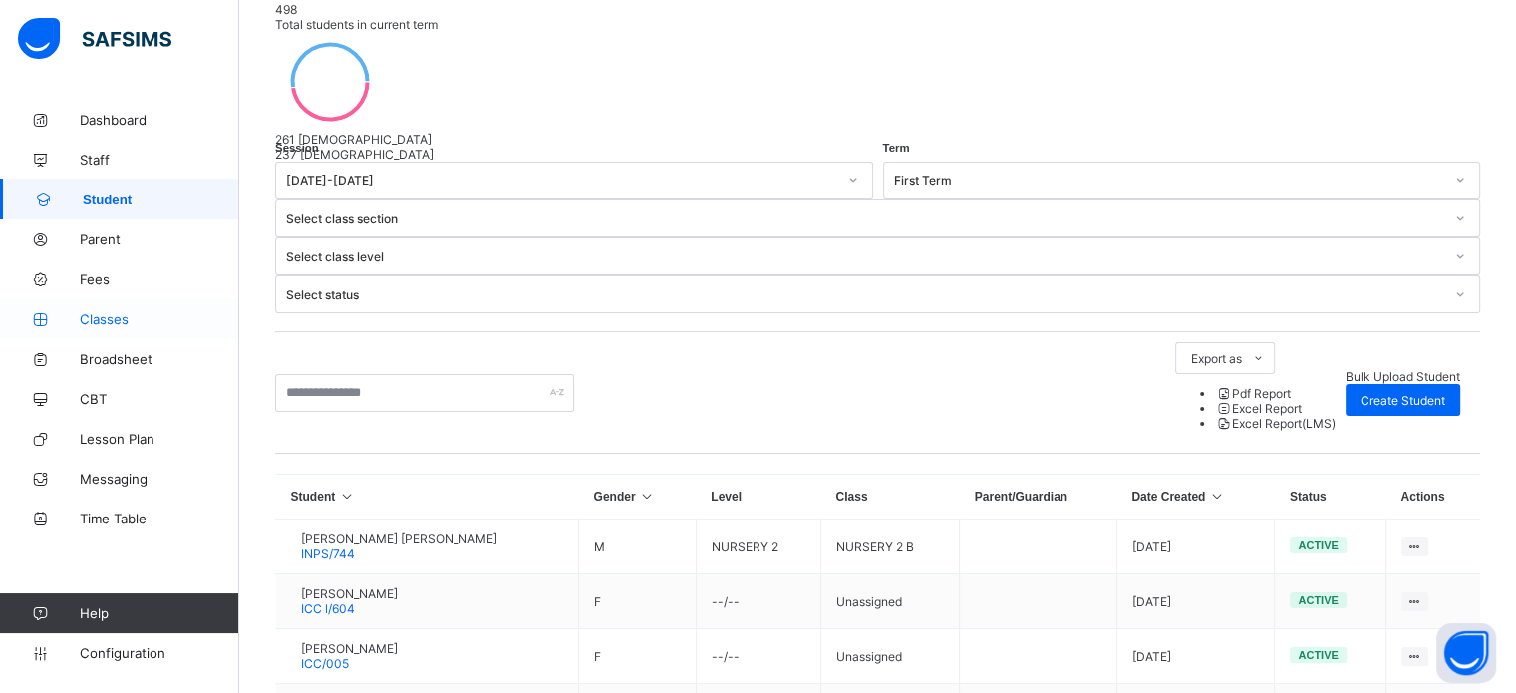
click at [104, 310] on link "Classes" at bounding box center [119, 319] width 239 height 40
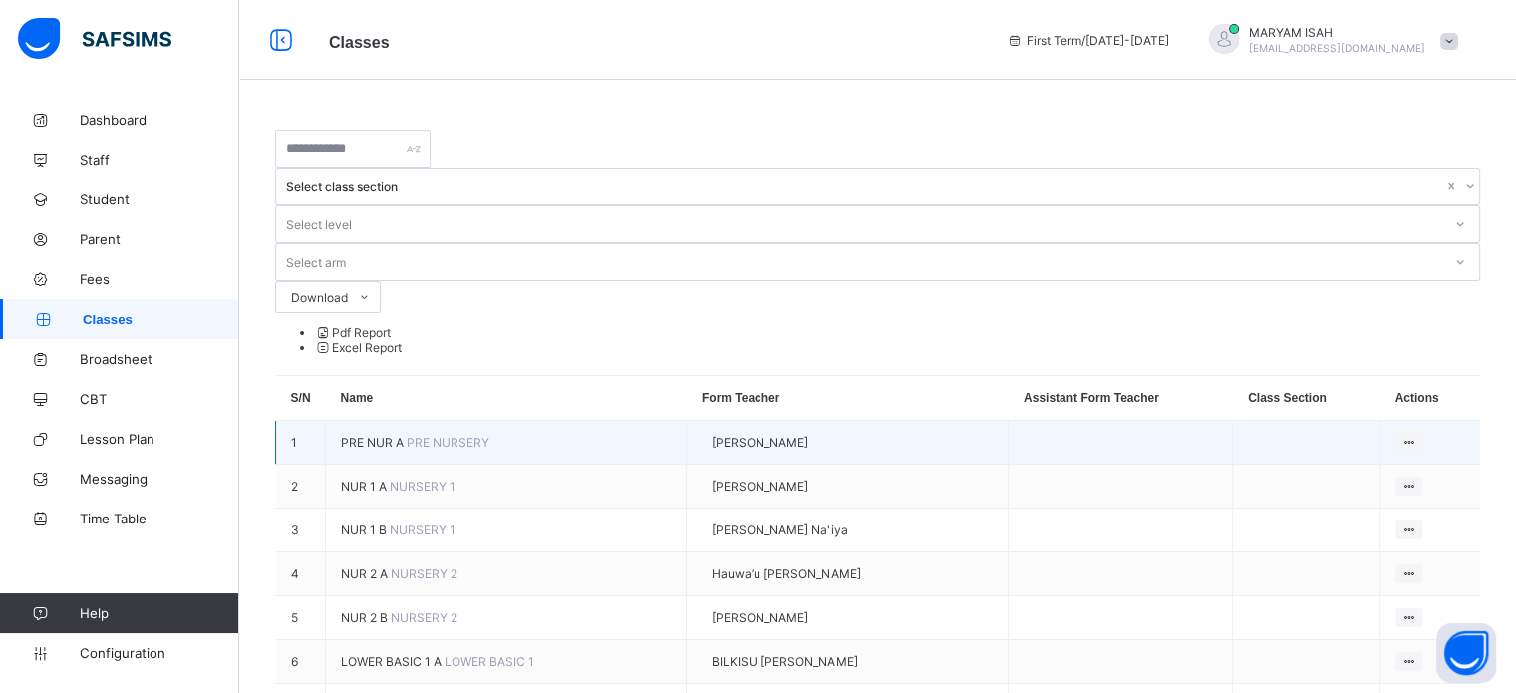
click at [393, 435] on span "PRE NUR A" at bounding box center [374, 442] width 66 height 15
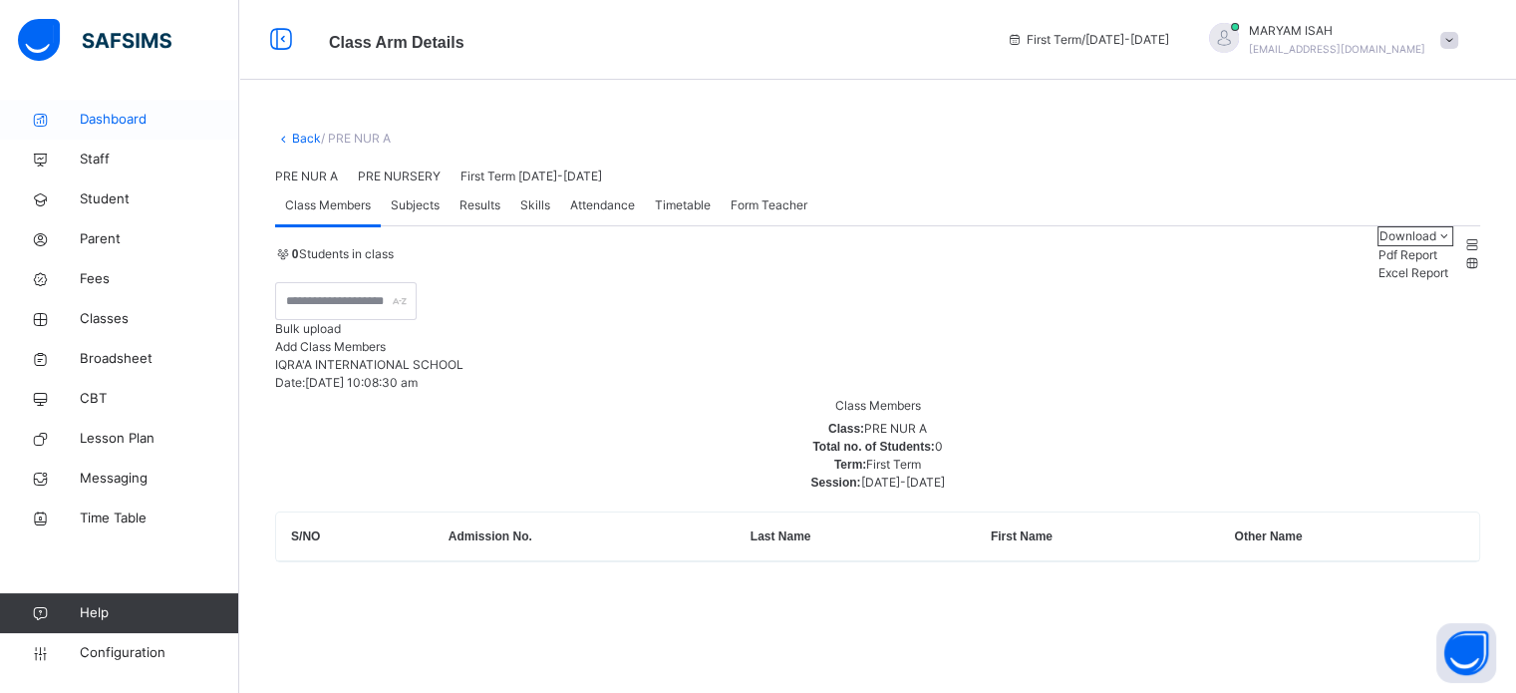
click at [88, 122] on span "Dashboard" at bounding box center [159, 120] width 159 height 20
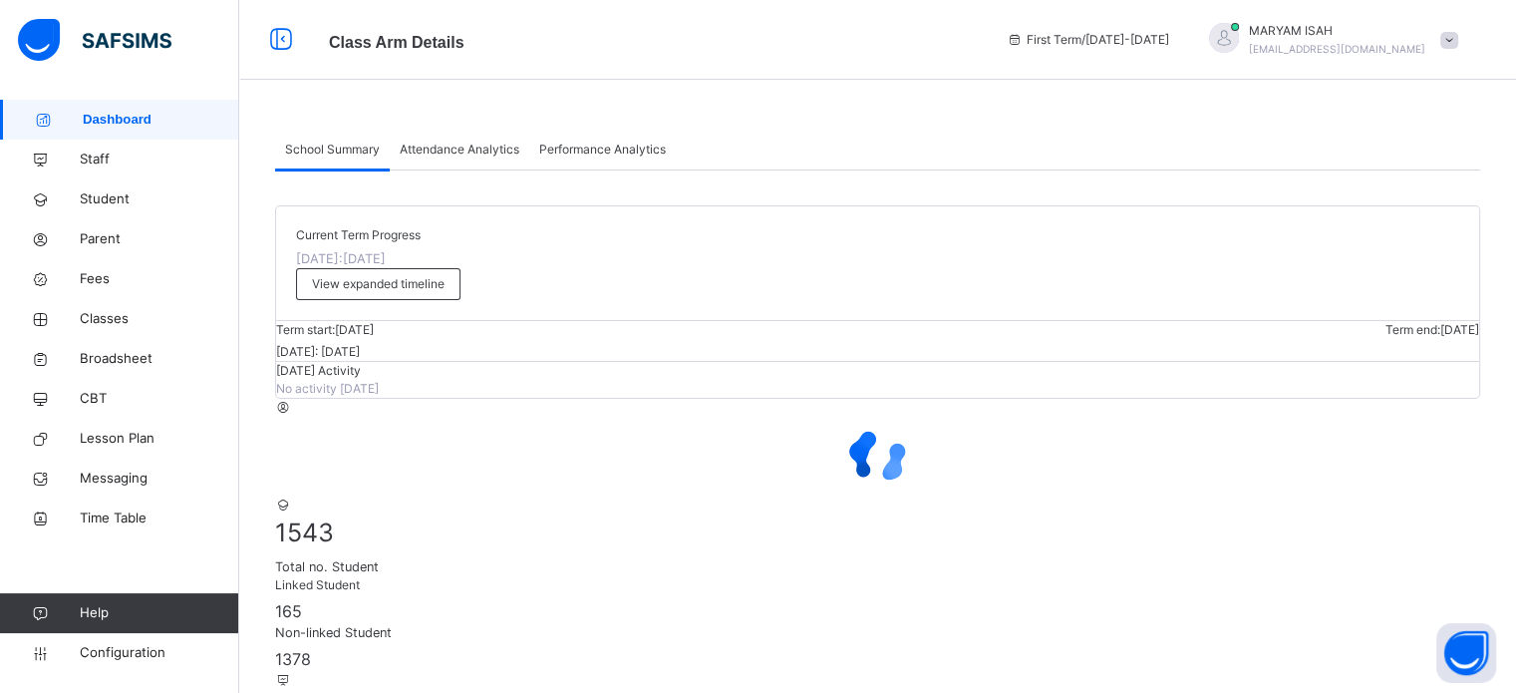
click at [452, 147] on span "Attendance Analytics" at bounding box center [460, 150] width 120 height 18
click at [615, 147] on span "Performance Analytics" at bounding box center [602, 150] width 127 height 18
click at [458, 160] on div "Attendance Analytics" at bounding box center [460, 150] width 140 height 40
click at [332, 145] on span "School Summary" at bounding box center [332, 150] width 95 height 18
